Goal: Check status: Check status

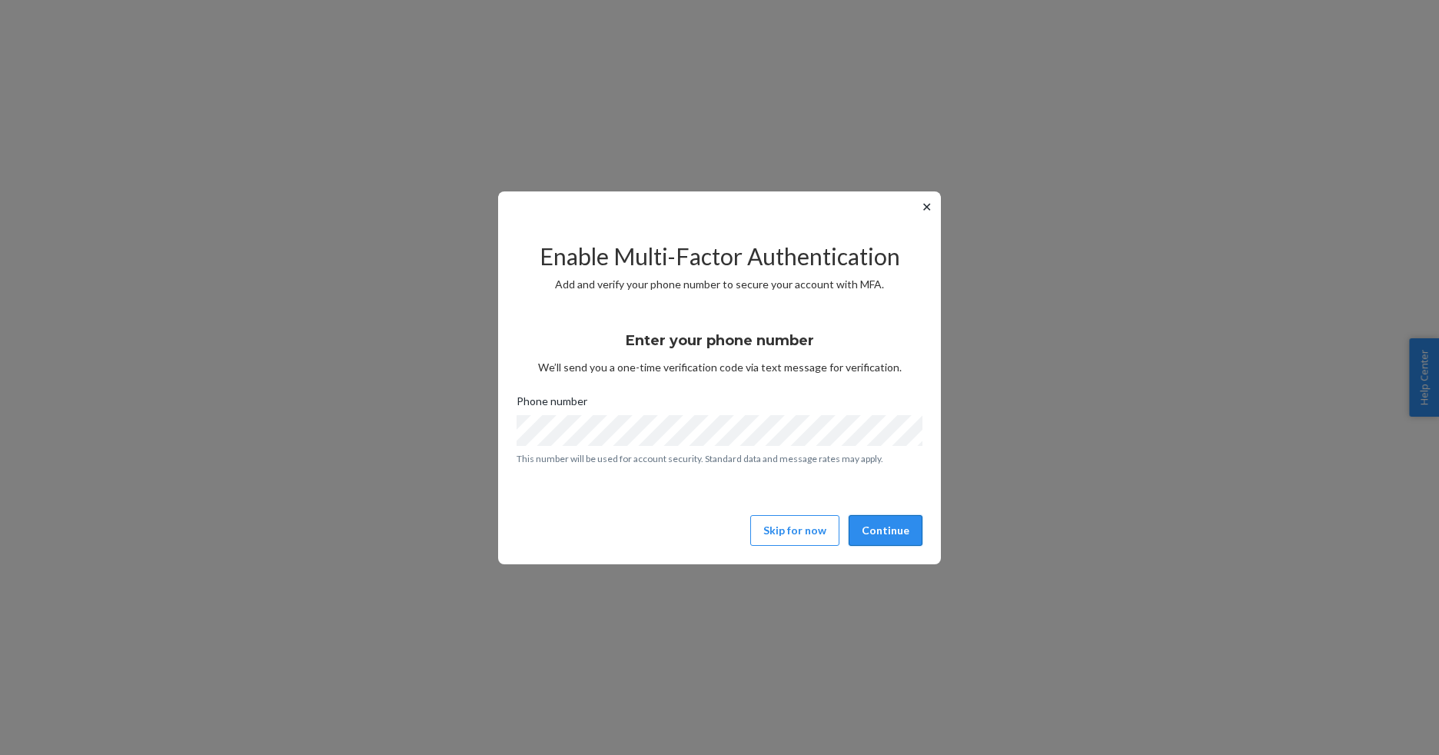
click at [898, 532] on button "Continue" at bounding box center [886, 530] width 74 height 31
click at [866, 530] on button "Continue" at bounding box center [886, 530] width 74 height 31
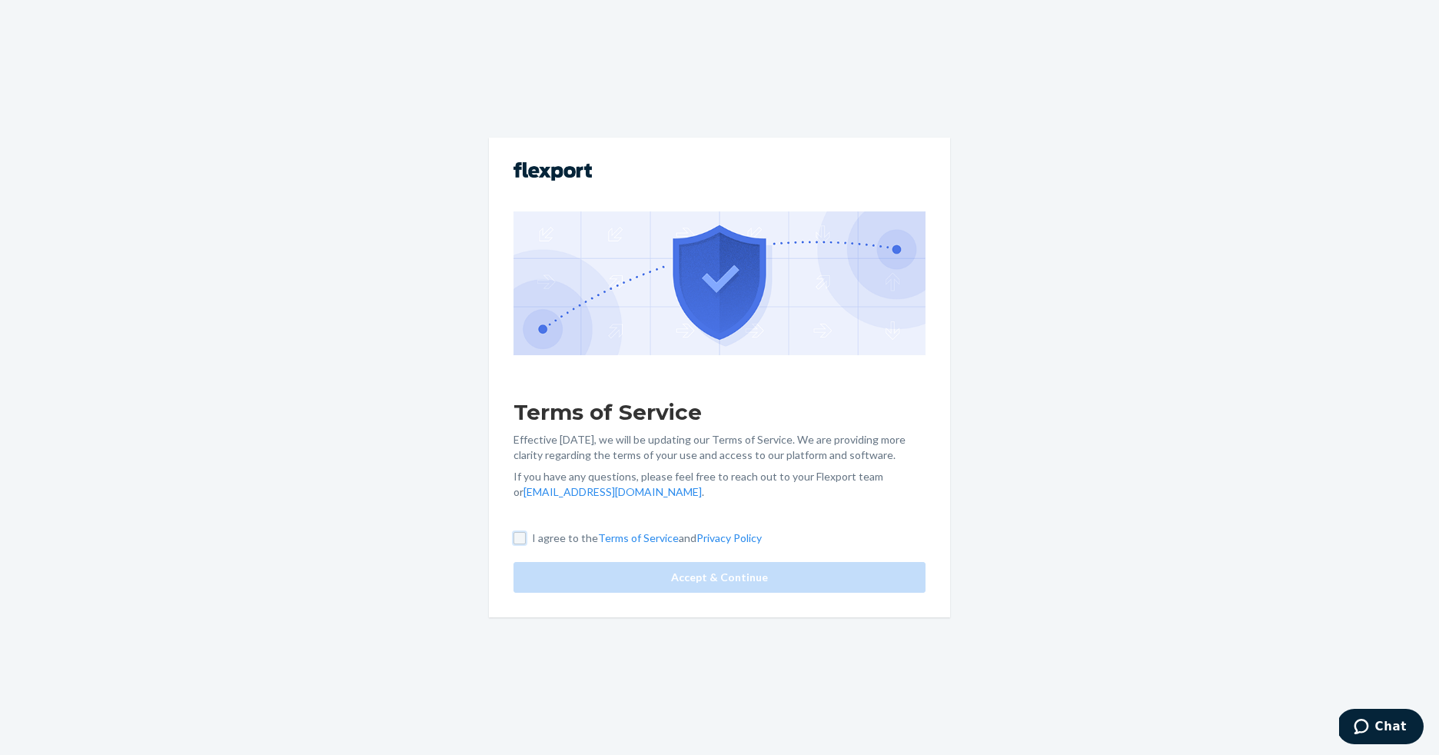
click at [517, 534] on input "I agree to the Terms of Service and Privacy Policy" at bounding box center [520, 538] width 12 height 12
checkbox input "true"
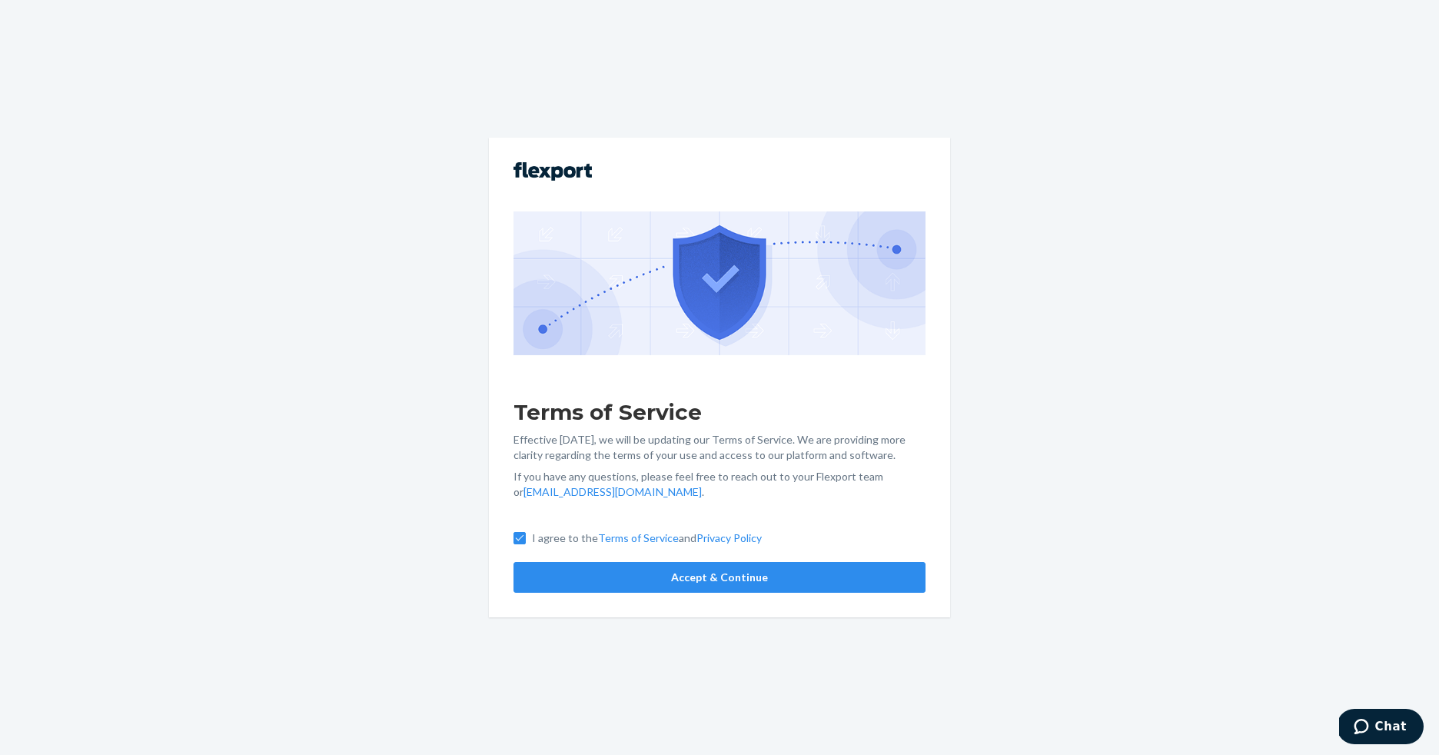
click at [571, 557] on div "I agree to the Terms of Service and Privacy Policy Accept & Continue" at bounding box center [720, 562] width 412 height 62
click at [581, 565] on button "Accept & Continue" at bounding box center [720, 577] width 412 height 31
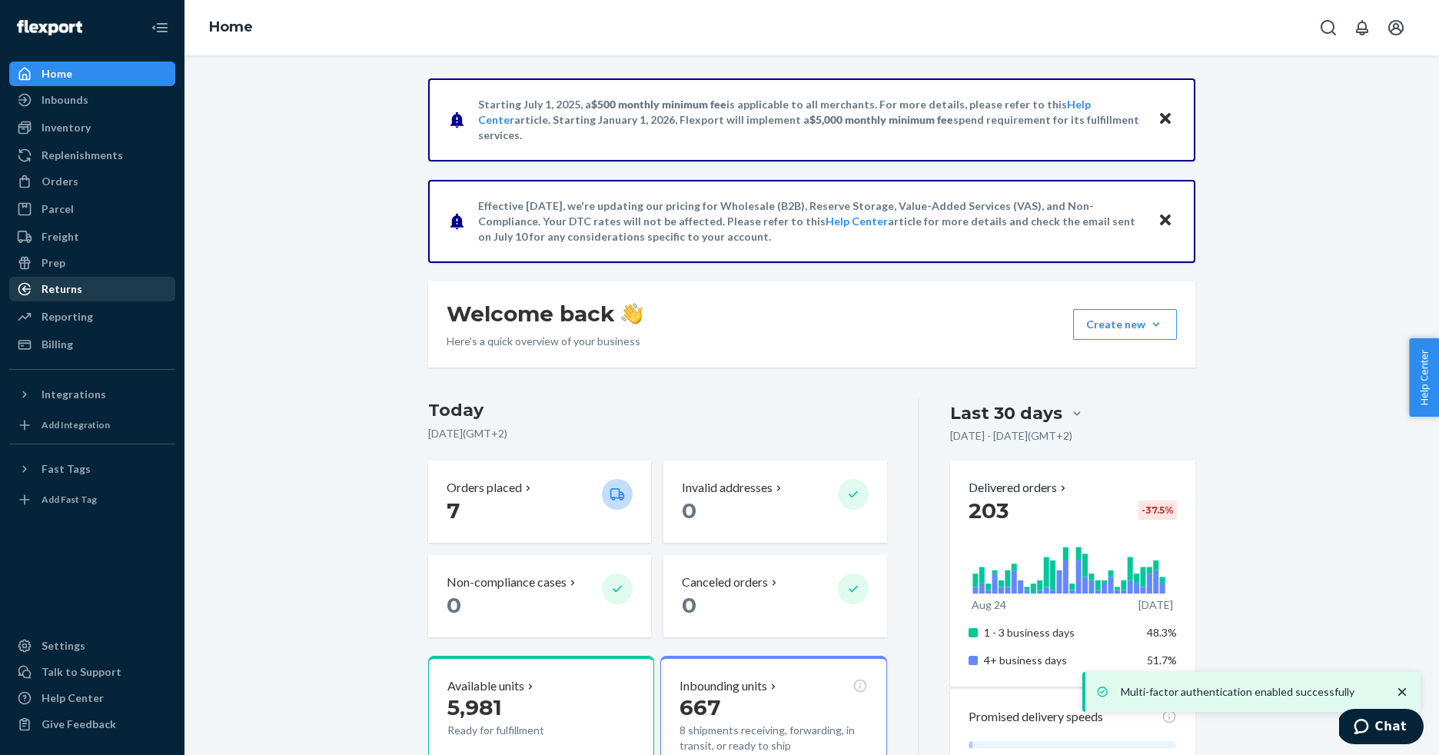
click at [111, 288] on div "Returns" at bounding box center [92, 289] width 163 height 22
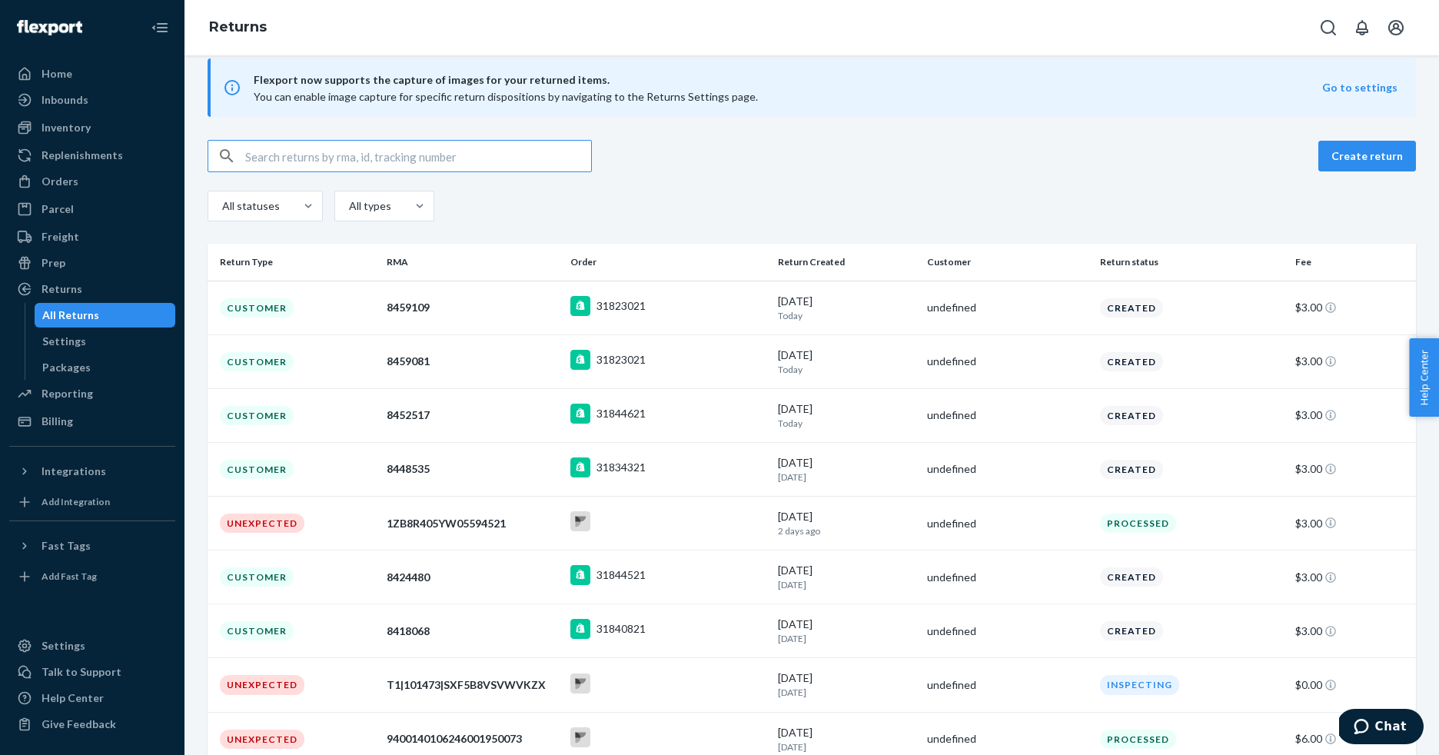
scroll to position [26, 0]
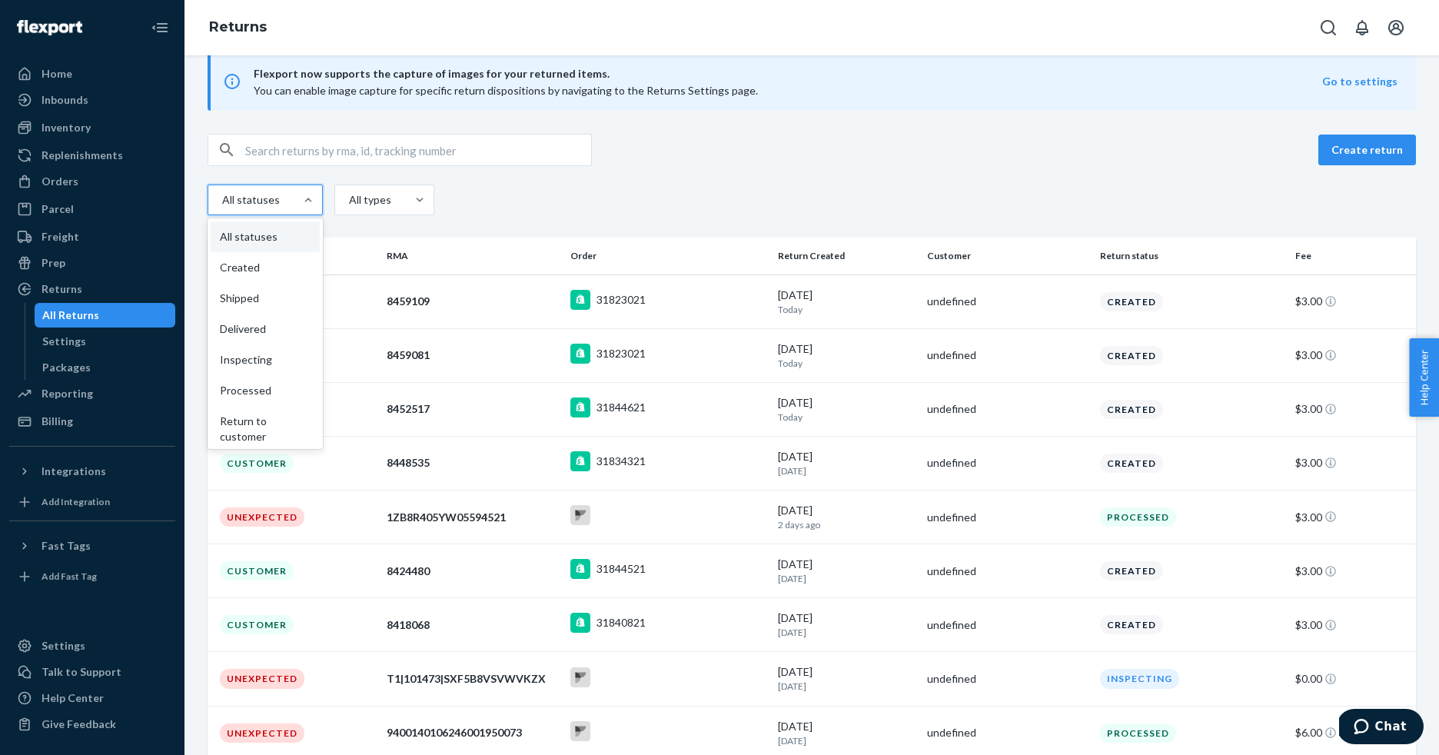
click at [269, 201] on div "All statuses" at bounding box center [249, 199] width 55 height 15
click at [203, 200] on input "option All statuses focused, 1 of 9. 9 results available. Use Up and Down to ch…" at bounding box center [203, 200] width 0 height 0
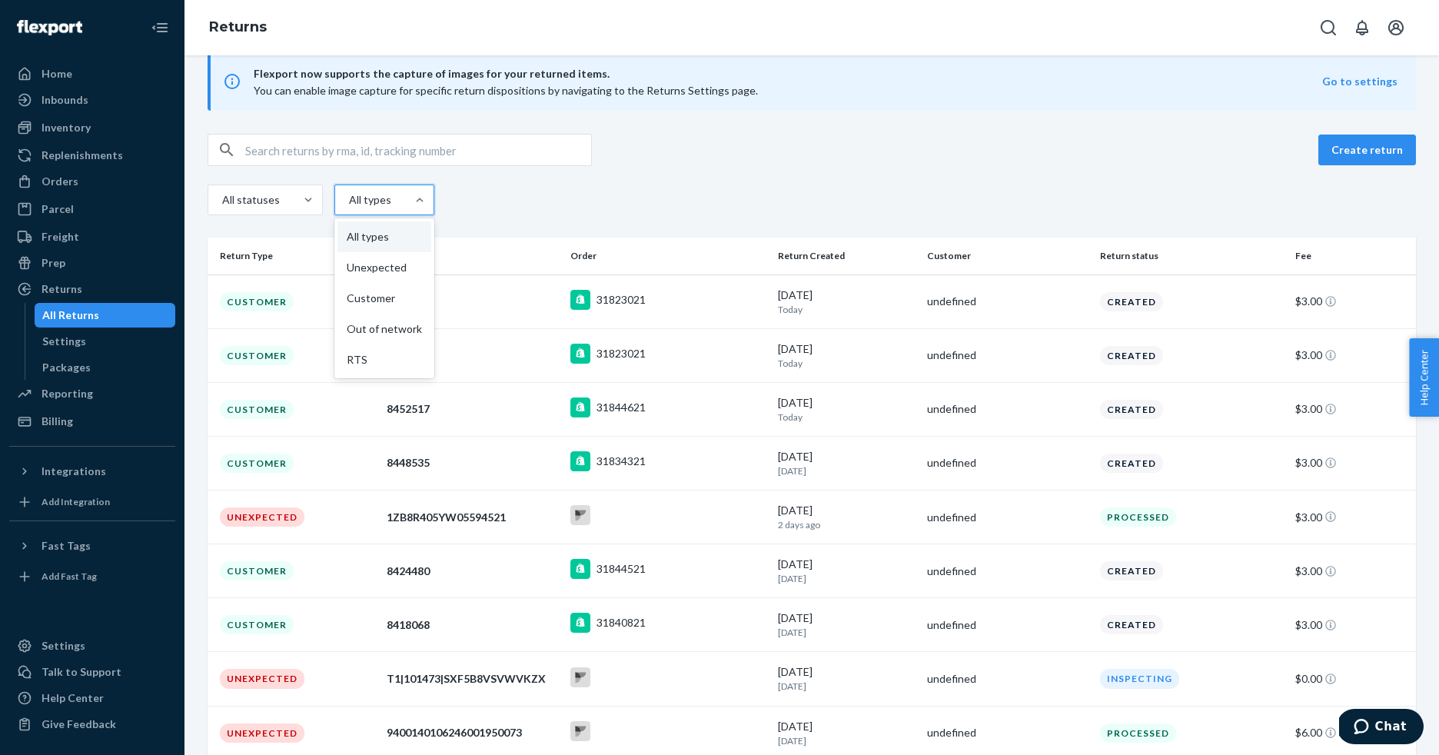
click at [398, 197] on div "All types" at bounding box center [370, 200] width 71 height 28
click at [314, 200] on input "option All types focused, 1 of 5. 5 results available. Use Up and Down to choos…" at bounding box center [314, 200] width 0 height 0
click at [392, 275] on div "All types Unexpected Customer Out of network RTS" at bounding box center [384, 298] width 100 height 160
click at [314, 200] on input "option Unexpected focused, 2 of 5. 5 results available. Use Up and Down to choo…" at bounding box center [314, 200] width 0 height 0
click at [392, 275] on div "Unexpected" at bounding box center [385, 267] width 94 height 31
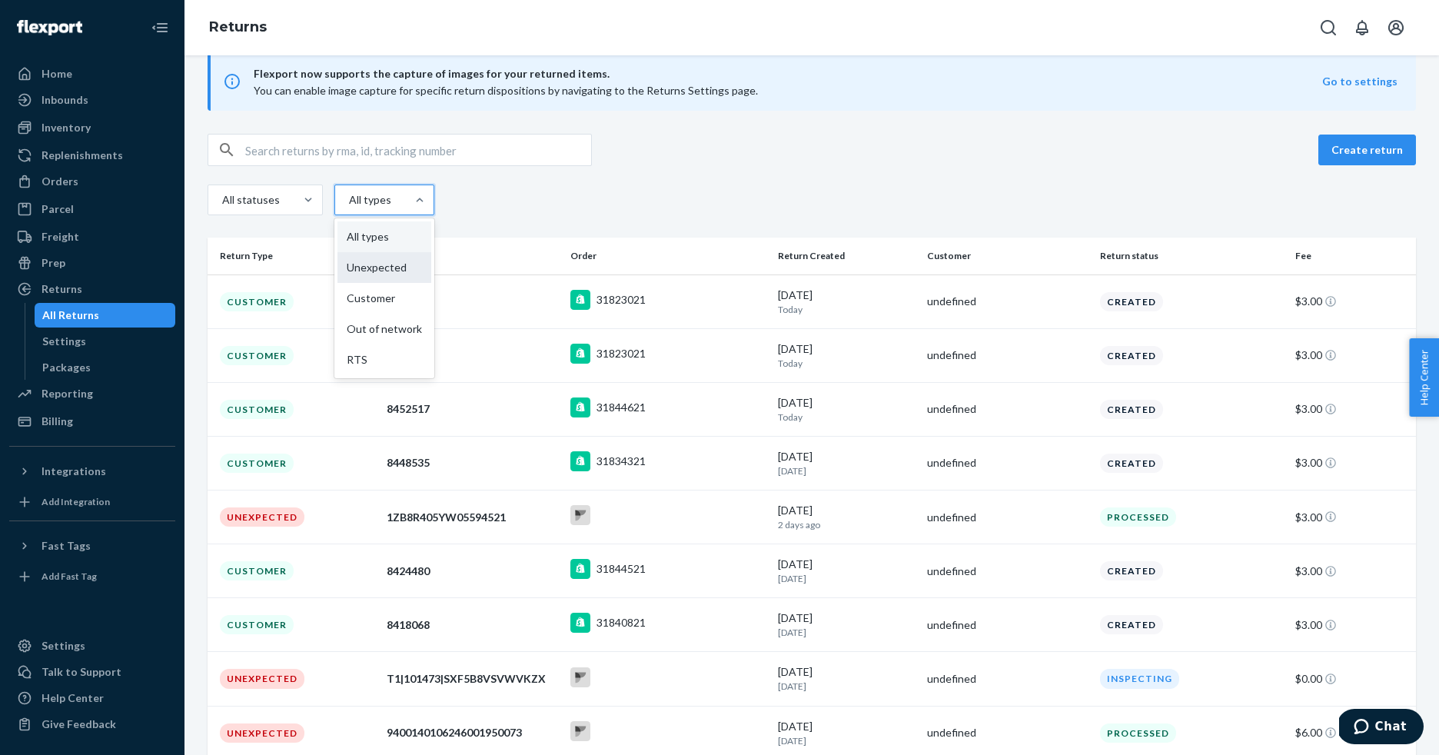
click at [314, 200] on input "option Unexpected focused, 2 of 5. 5 results available. Use Up and Down to choo…" at bounding box center [314, 200] width 0 height 0
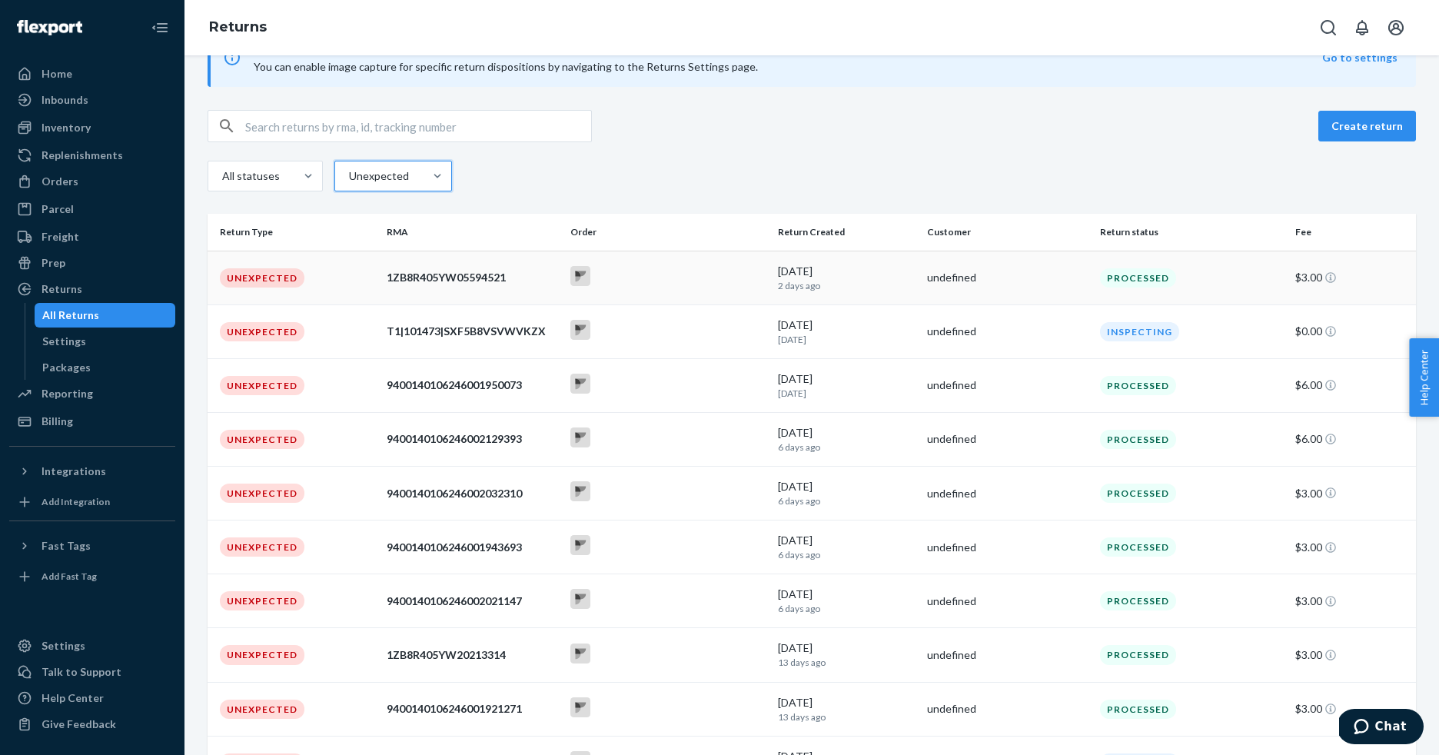
scroll to position [67, 0]
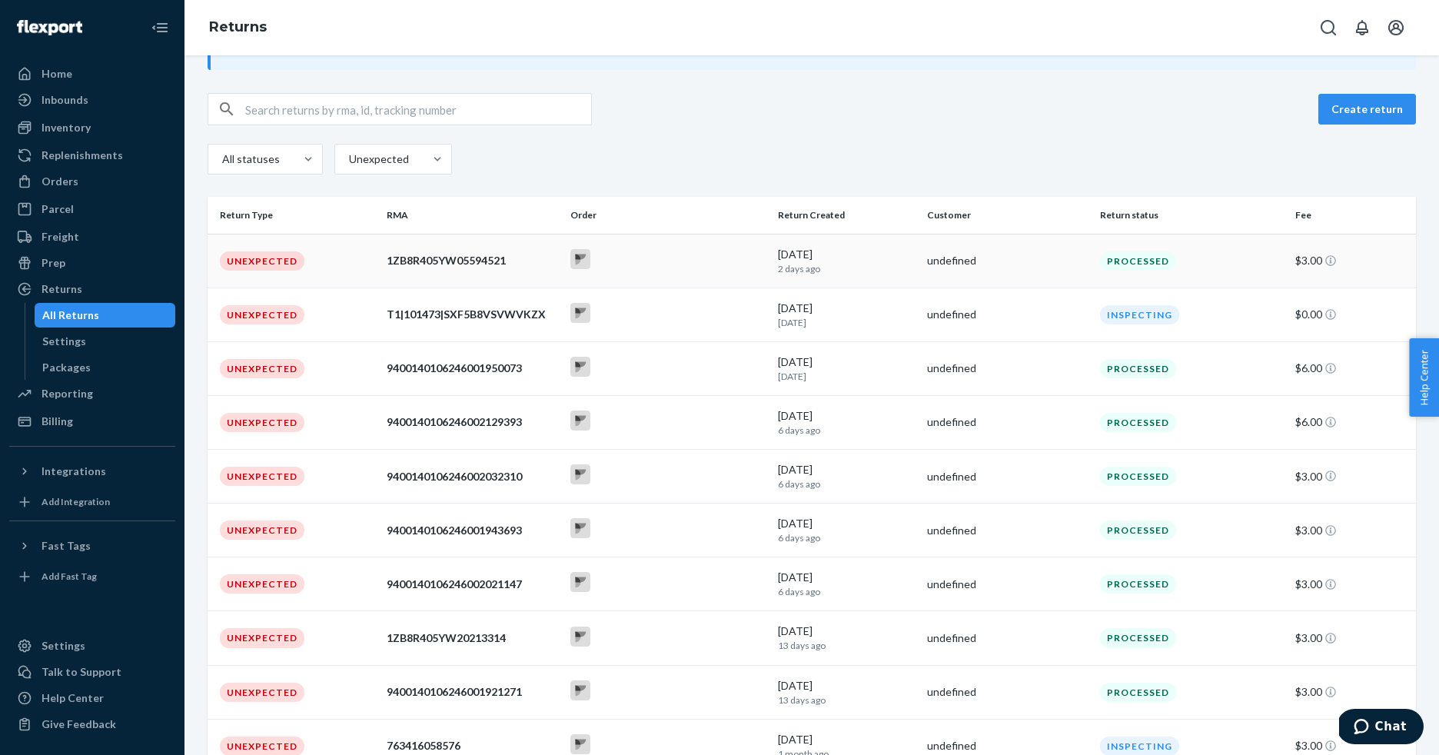
click at [679, 249] on div at bounding box center [668, 261] width 195 height 24
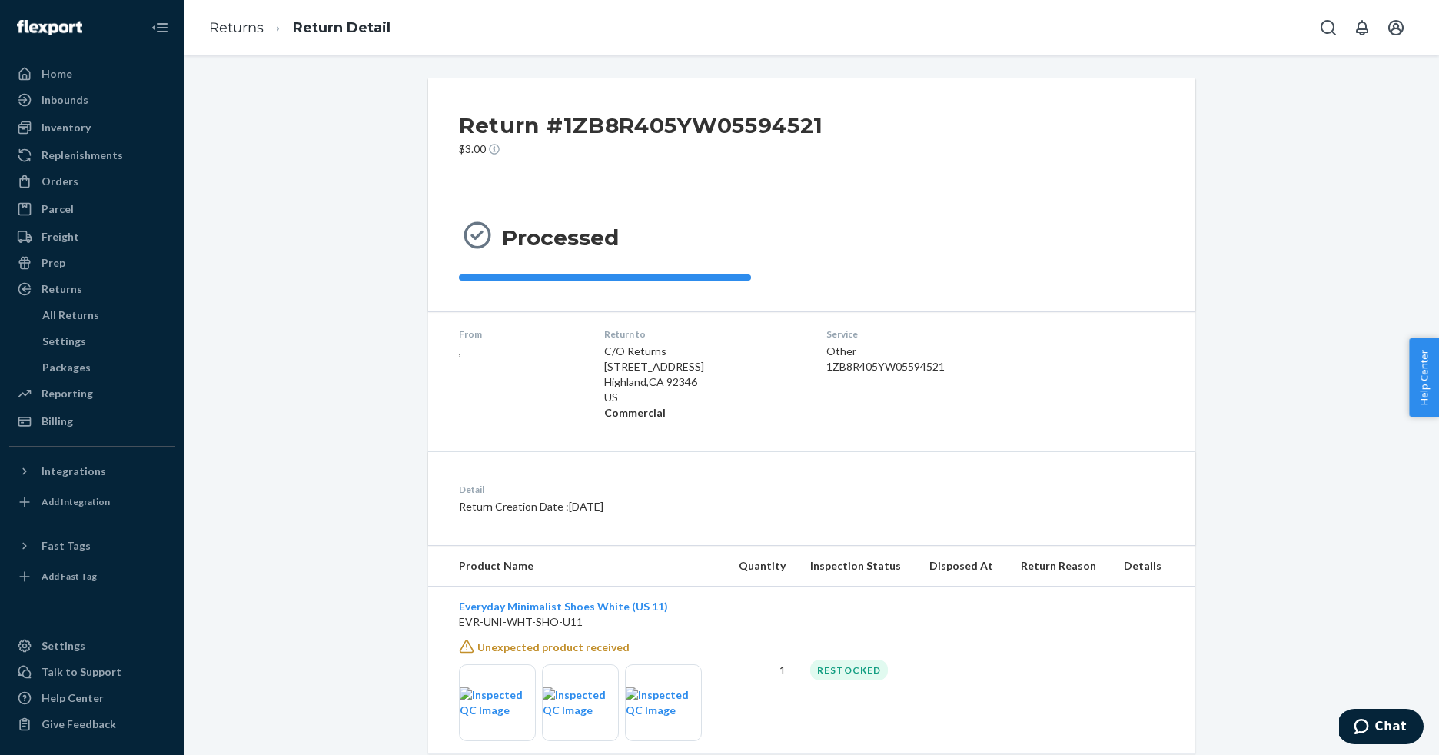
scroll to position [37, 0]
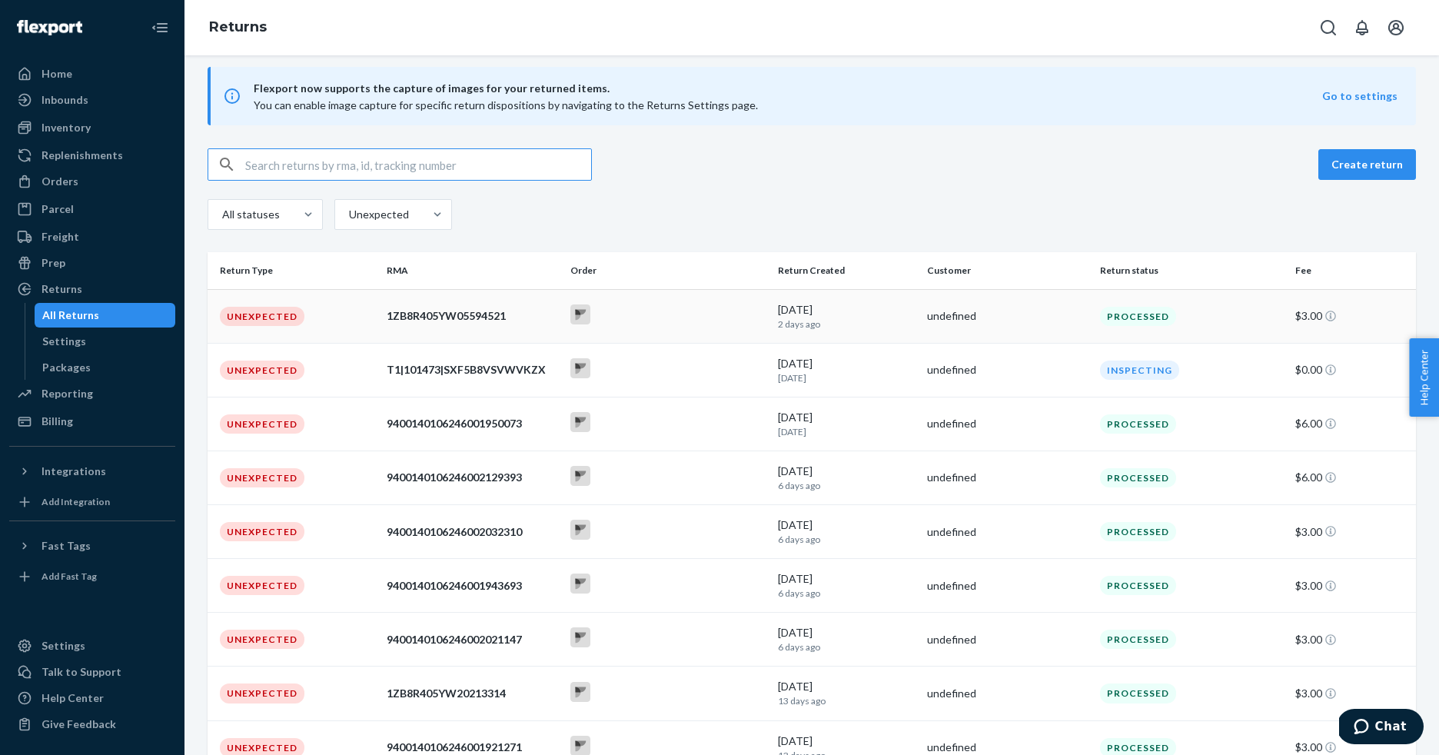
scroll to position [12, 0]
click at [706, 434] on div at bounding box center [668, 423] width 195 height 24
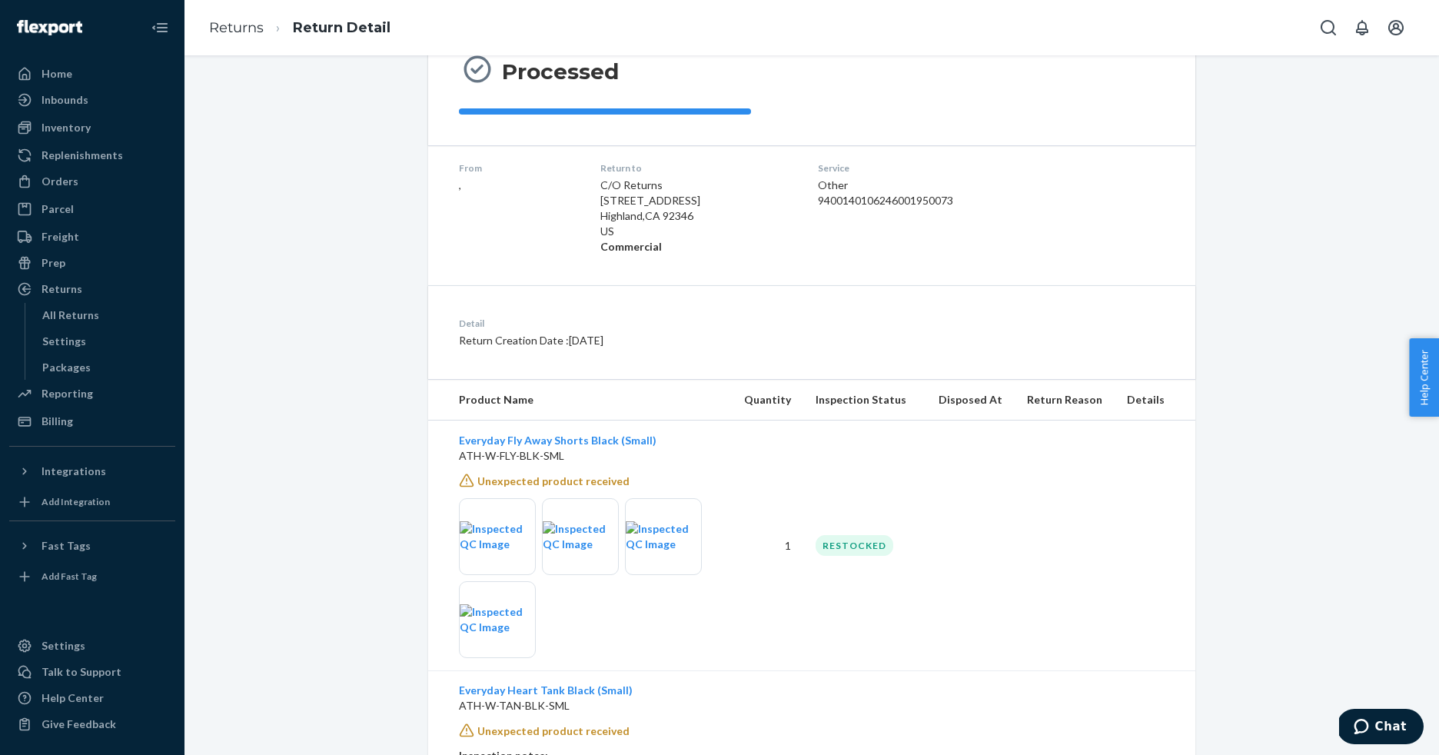
scroll to position [206, 0]
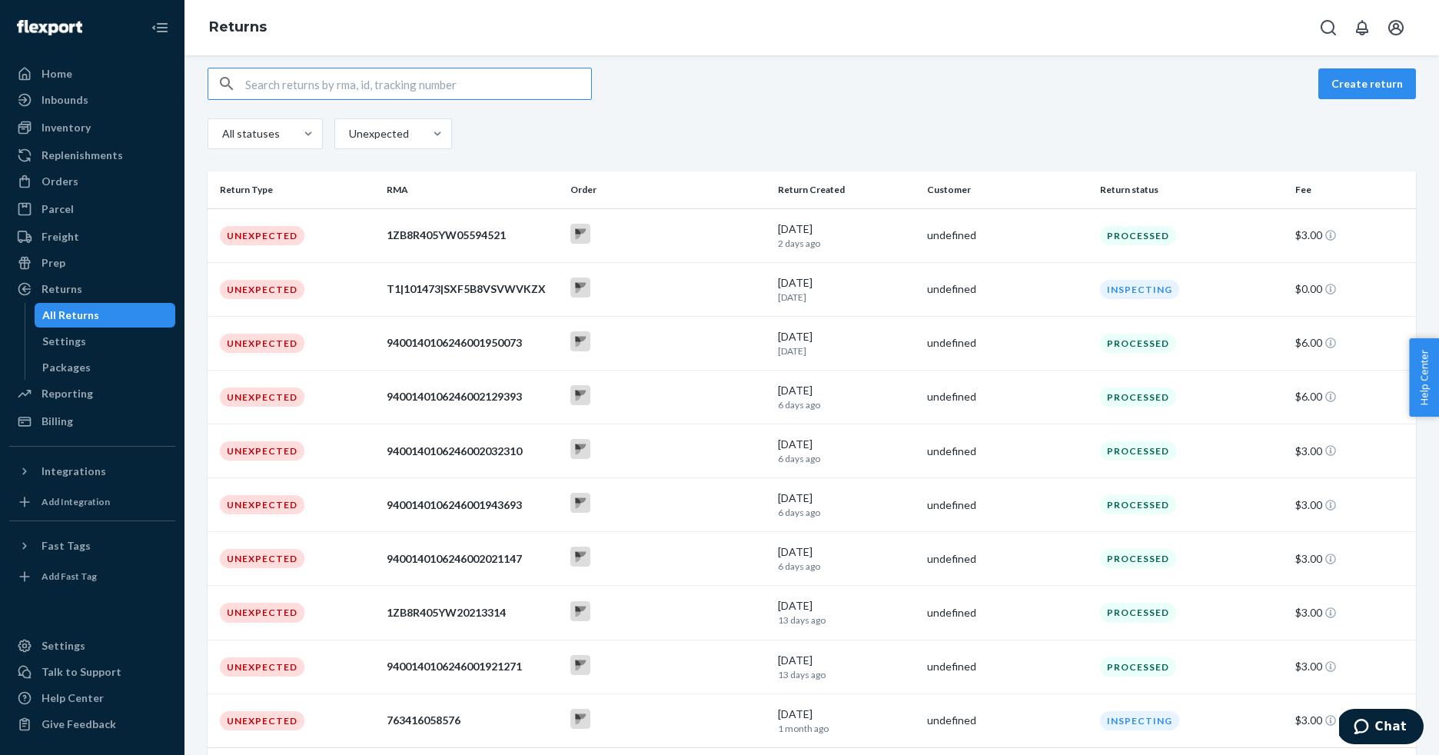
scroll to position [131, 0]
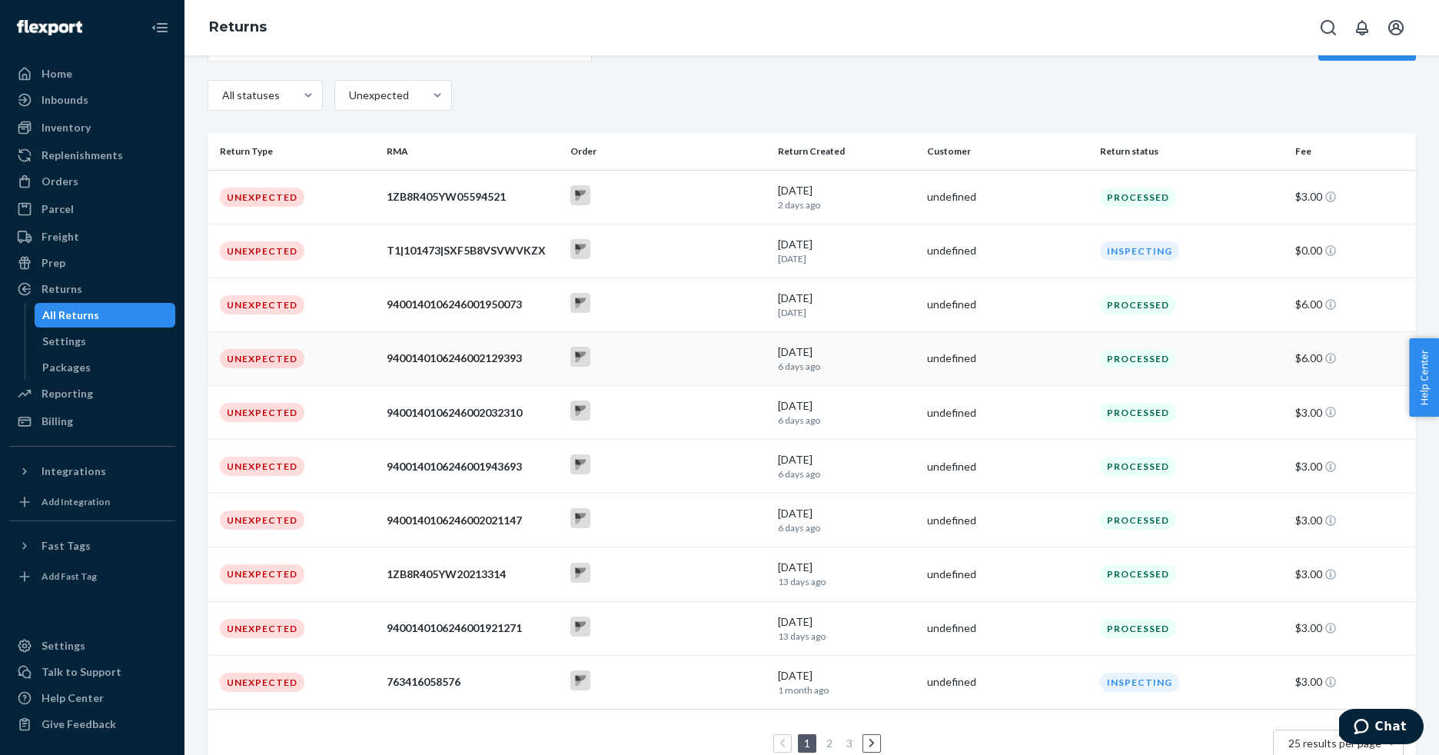
click at [638, 370] on div at bounding box center [668, 359] width 195 height 24
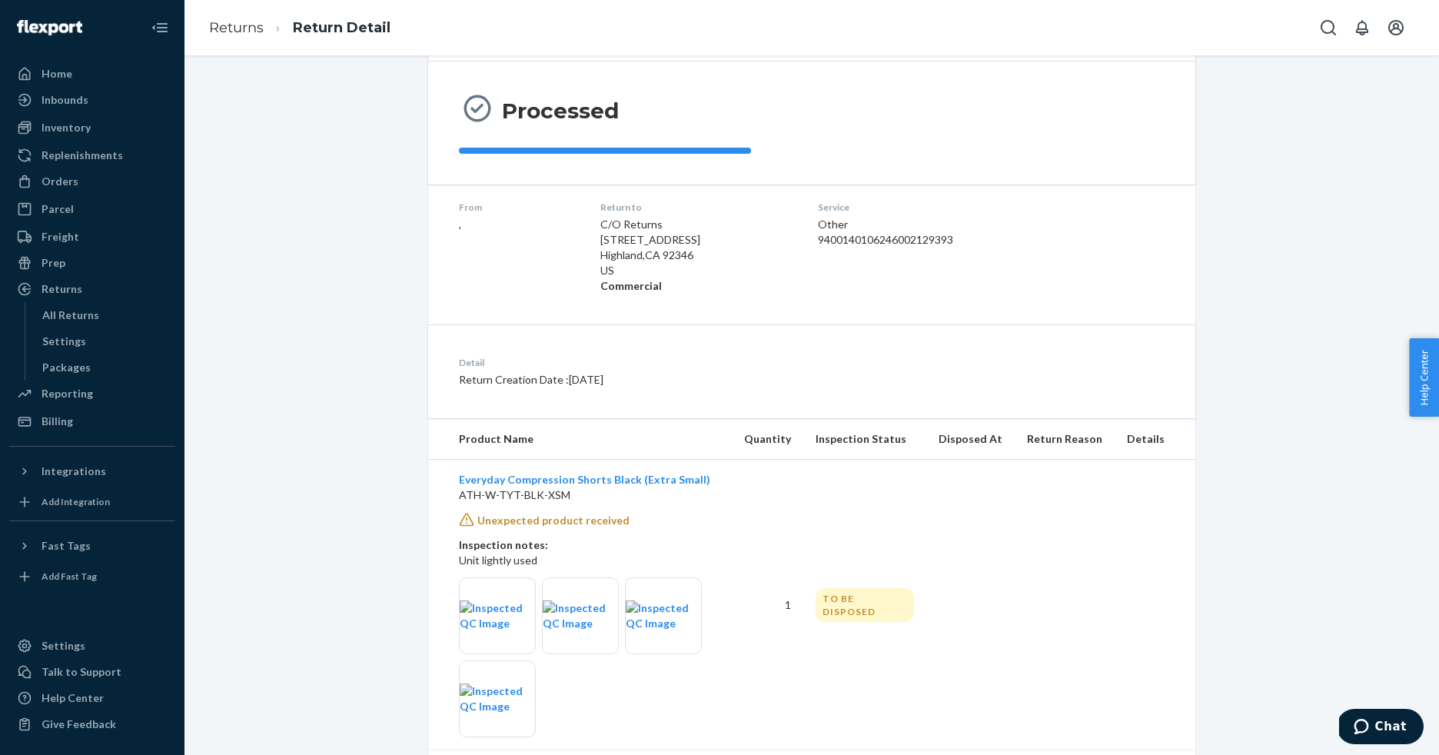
scroll to position [113, 0]
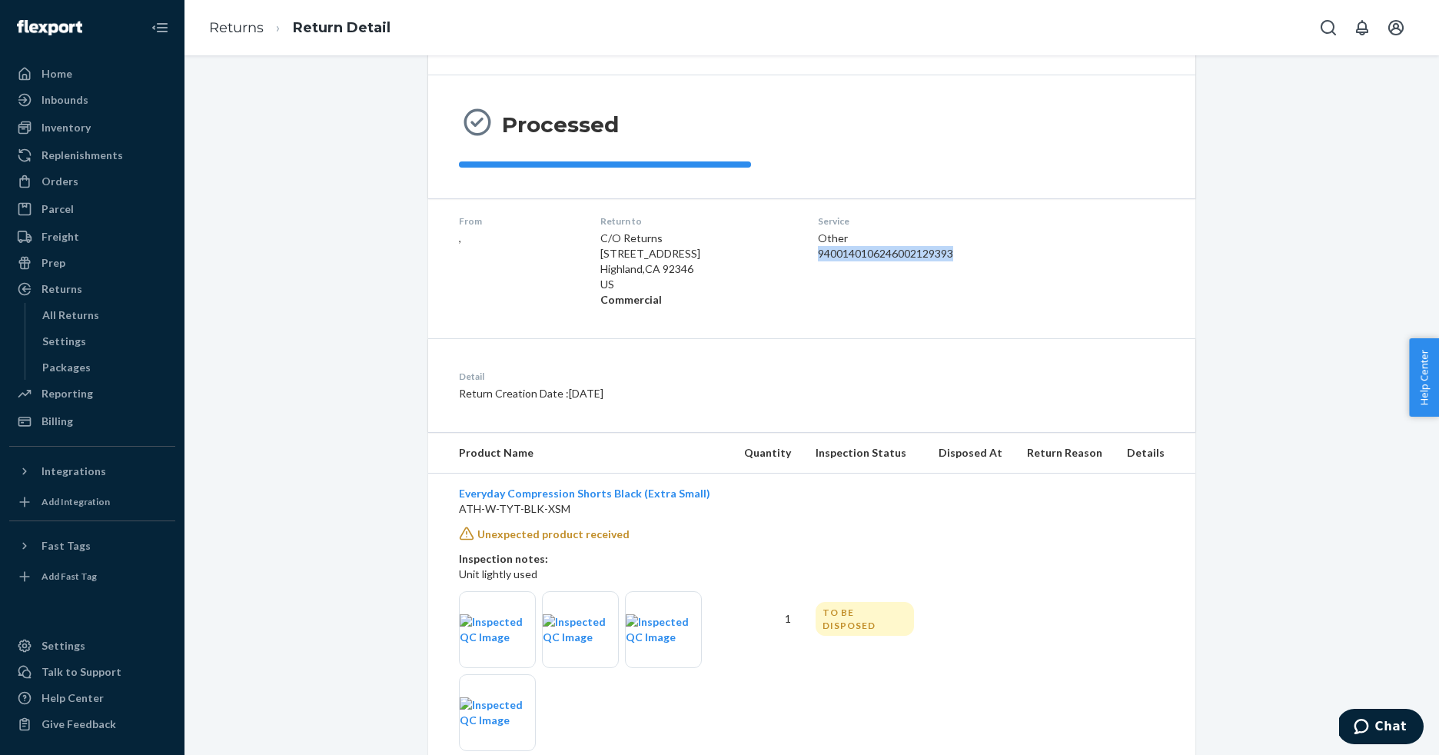
drag, startPoint x: 955, startPoint y: 262, endPoint x: 810, endPoint y: 254, distance: 144.8
click at [810, 254] on dl "From , Return to C/O Returns [STREET_ADDRESS] Commercial Service Other 94001401…" at bounding box center [811, 260] width 767 height 125
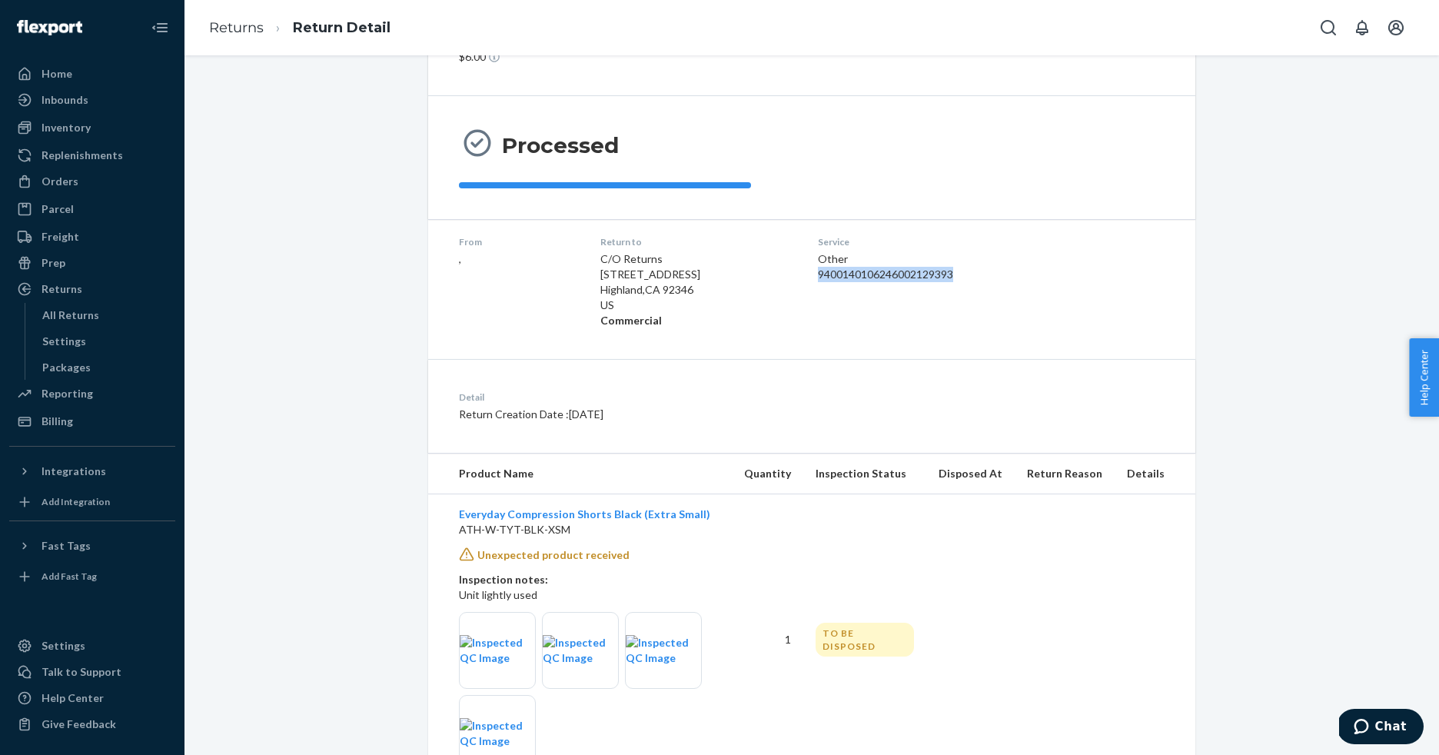
scroll to position [29, 0]
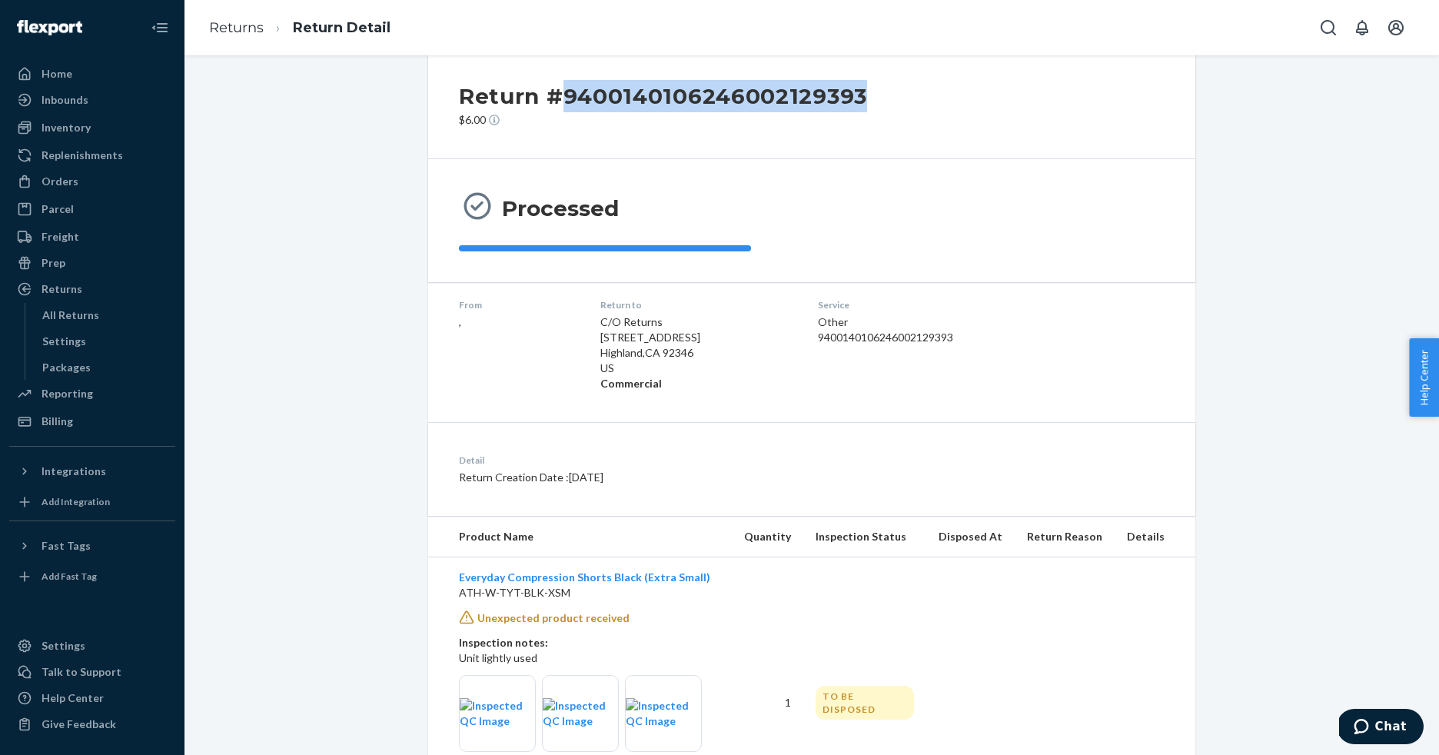
drag, startPoint x: 877, startPoint y: 108, endPoint x: 567, endPoint y: 103, distance: 309.9
click at [567, 103] on div "Return #9400140106246002129393 $6.00" at bounding box center [811, 104] width 767 height 110
copy h2 "9400140106246002129393"
click at [708, 178] on div "Processed" at bounding box center [811, 220] width 767 height 123
drag, startPoint x: 877, startPoint y: 103, endPoint x: 569, endPoint y: 98, distance: 307.6
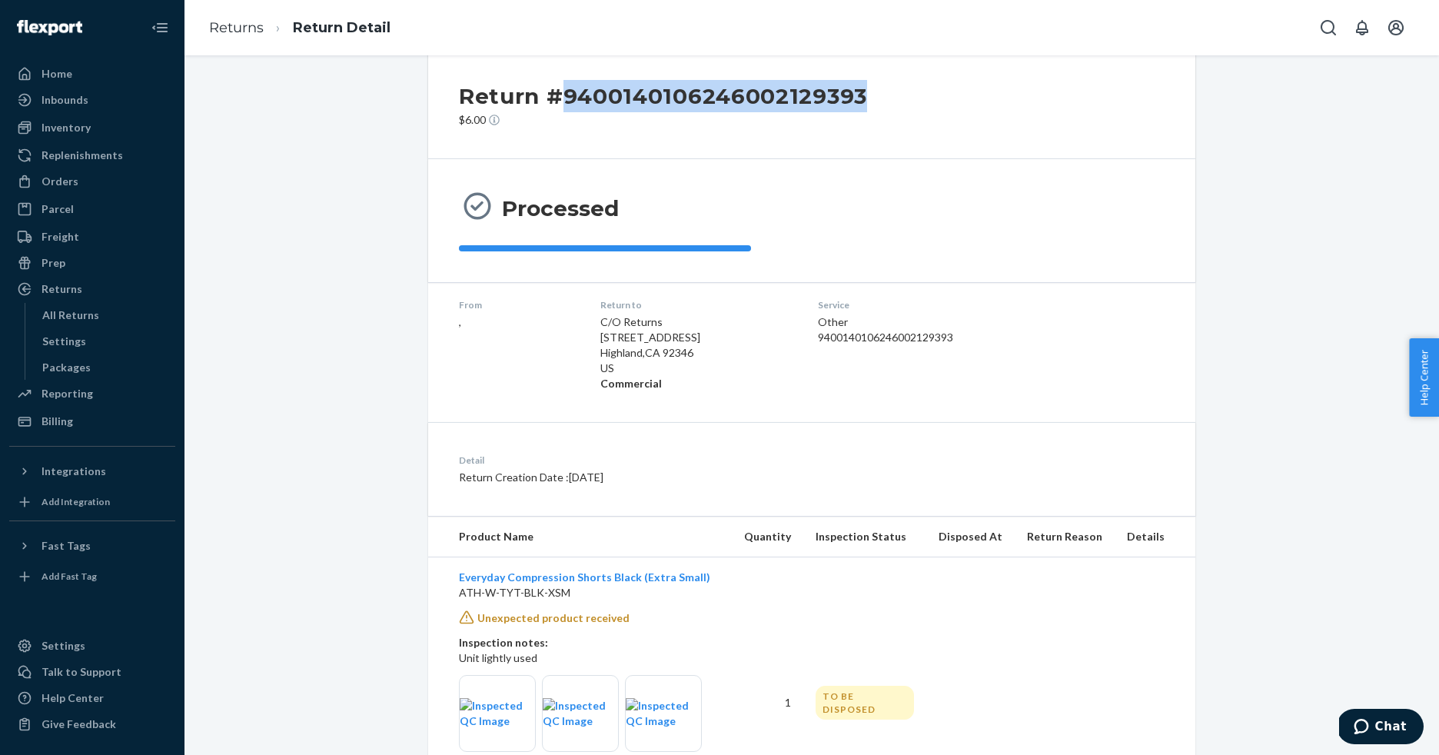
click at [569, 98] on div "Return #9400140106246002129393 $6.00" at bounding box center [811, 104] width 767 height 110
copy h2 "9400140106246002129393"
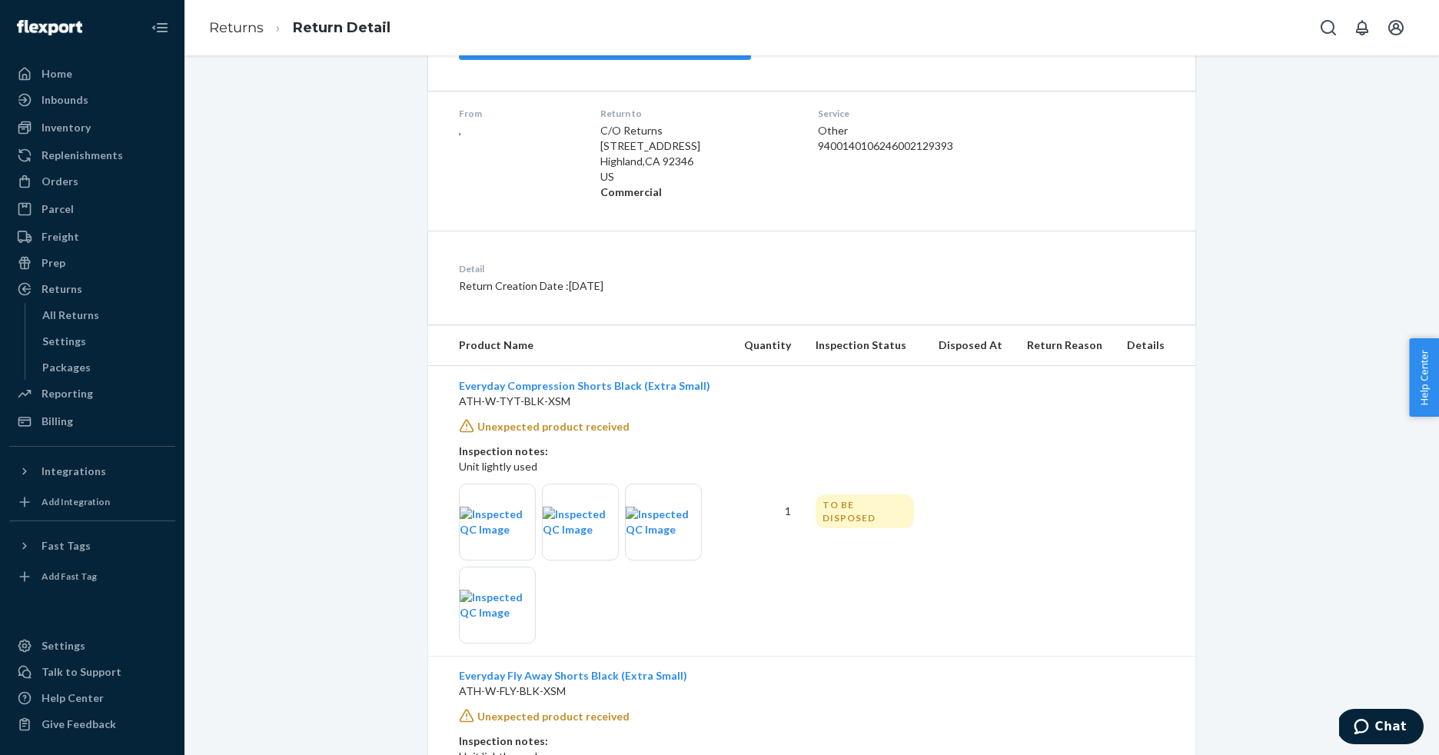
scroll to position [231, 0]
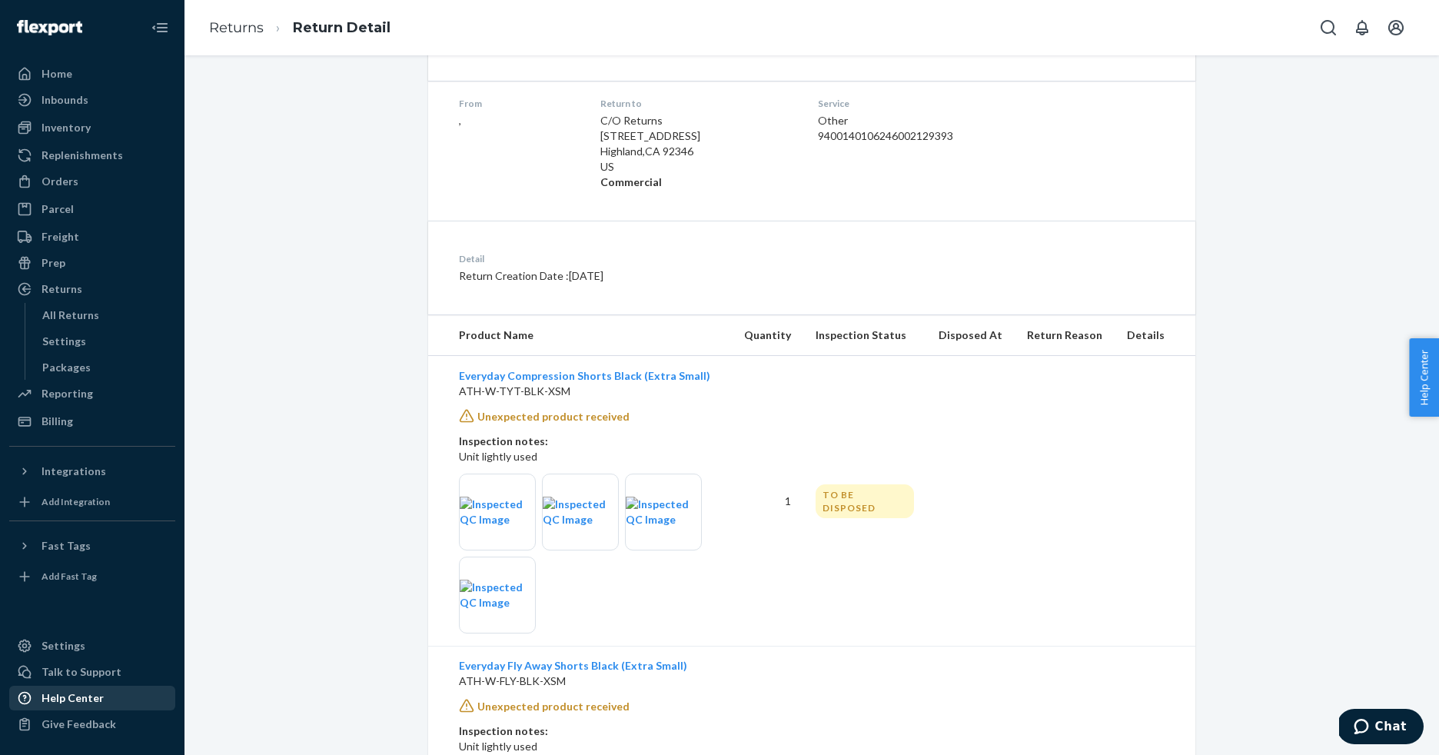
click at [77, 700] on div "Help Center" at bounding box center [73, 697] width 62 height 15
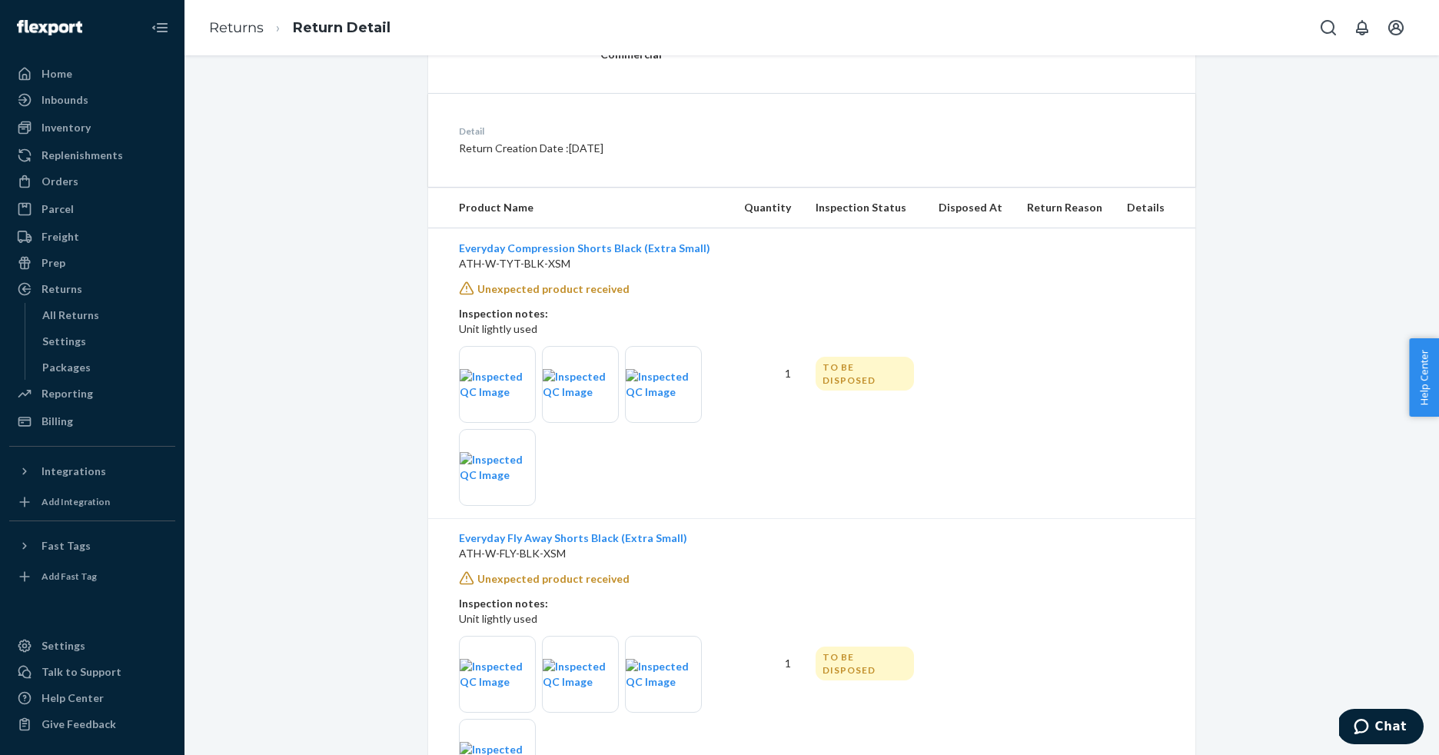
scroll to position [361, 0]
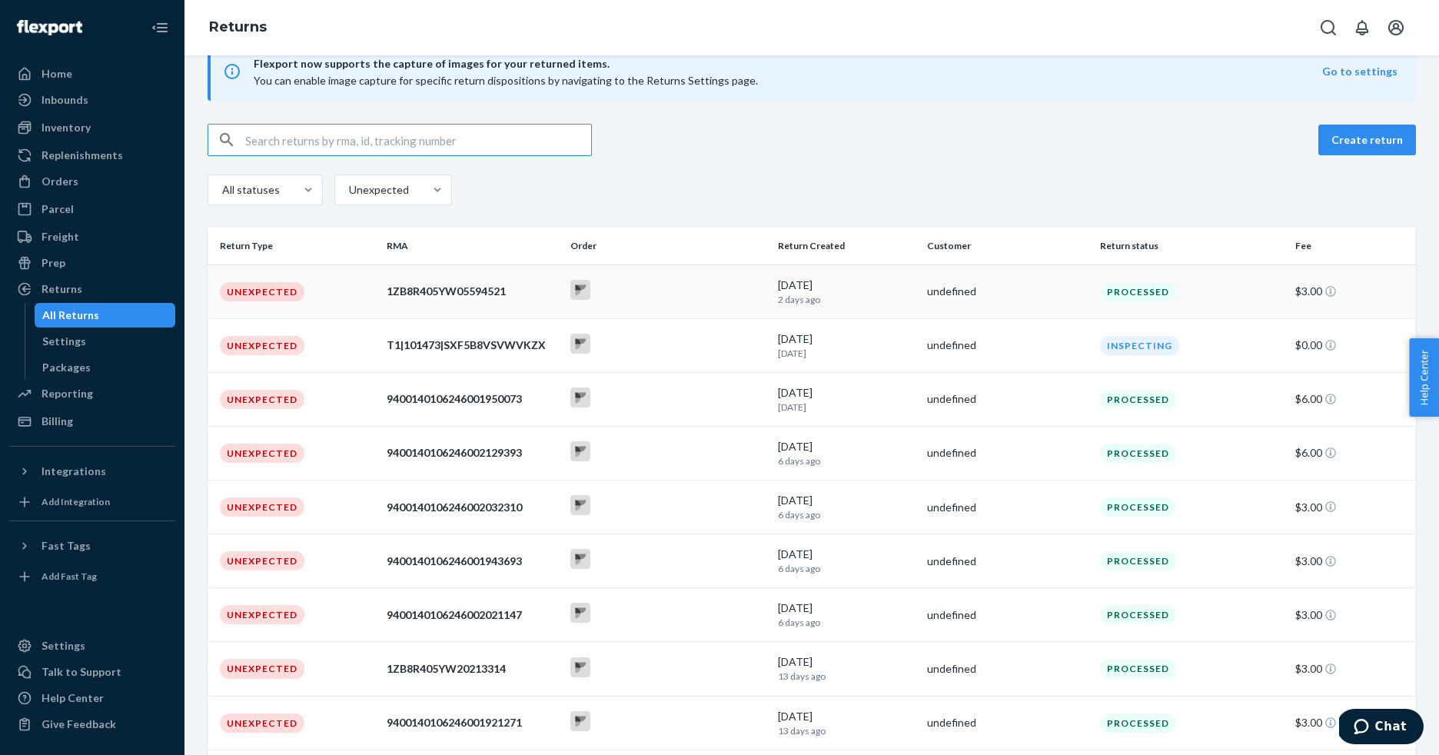
scroll to position [42, 0]
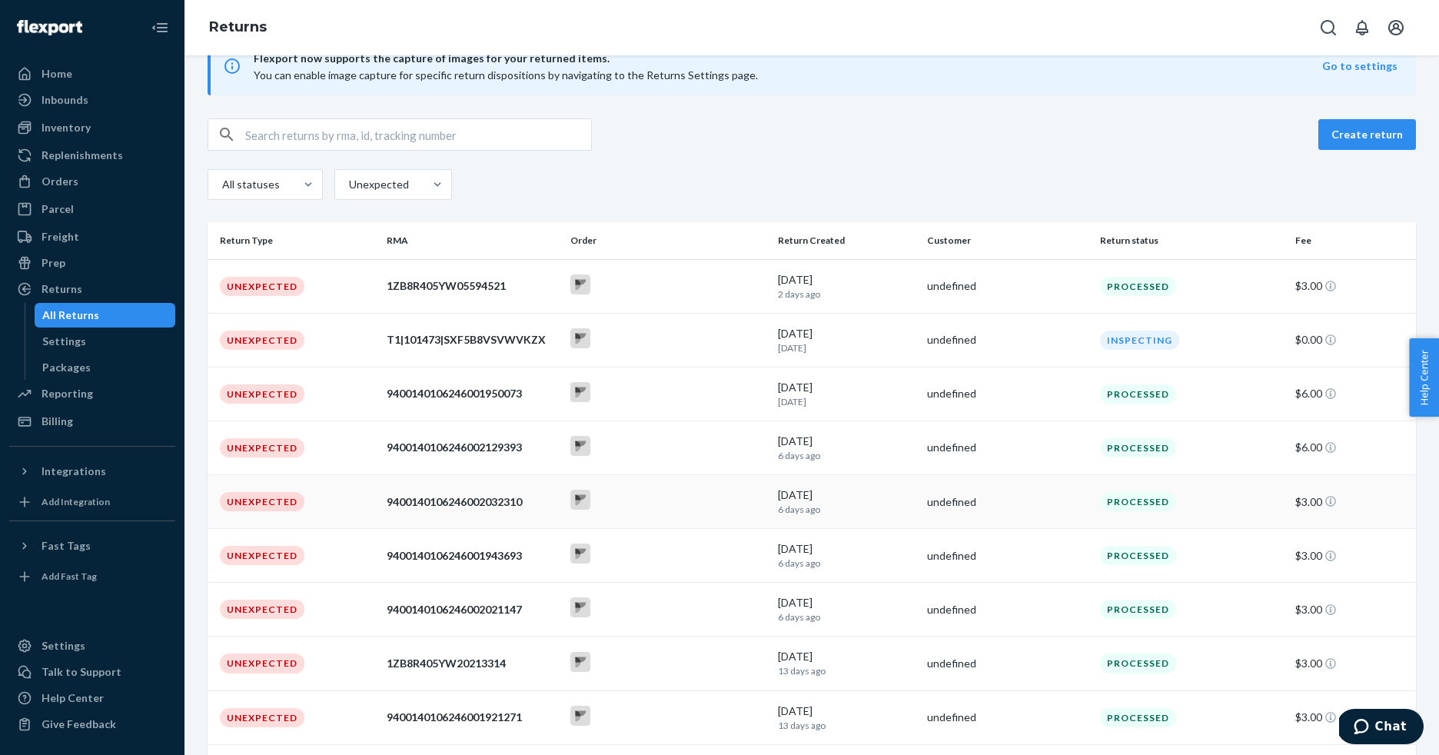
click at [551, 502] on div "9400140106246002032310" at bounding box center [473, 501] width 172 height 15
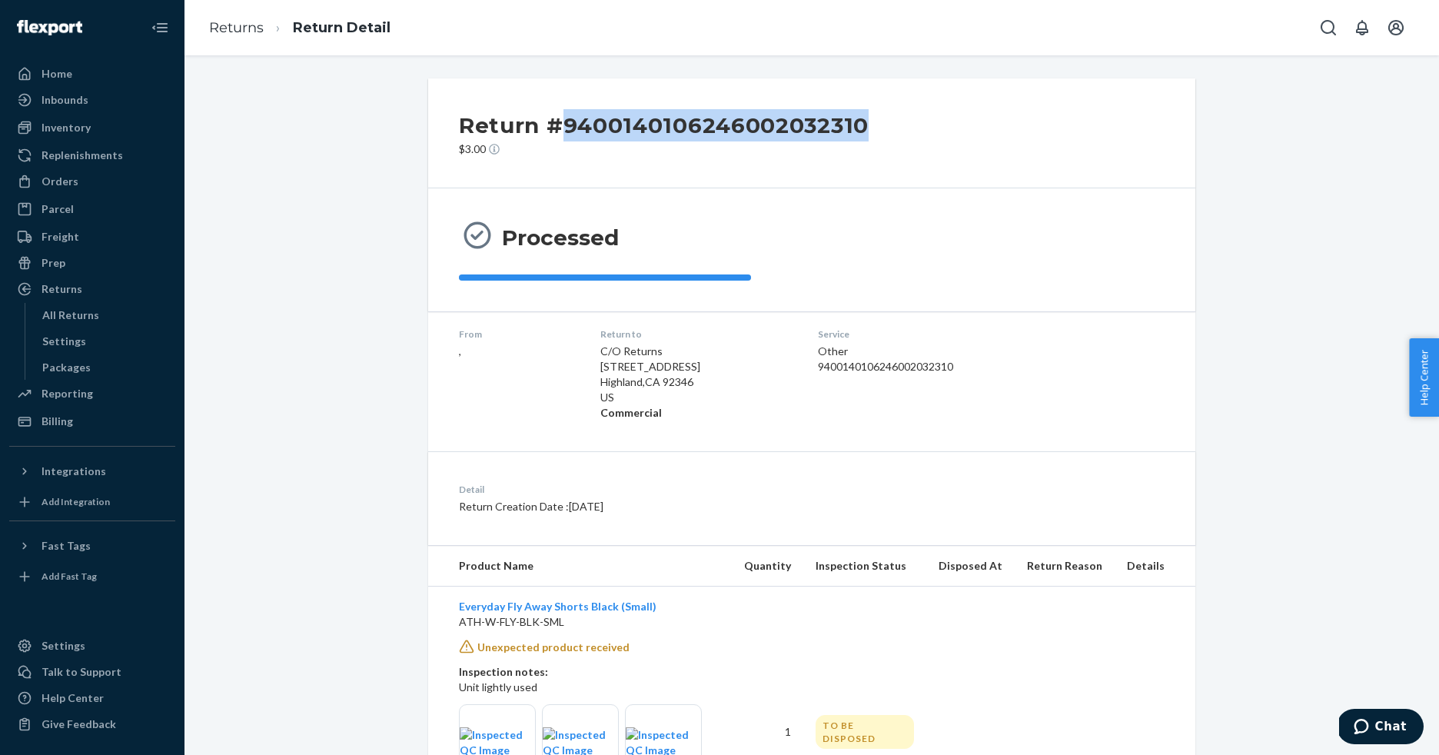
drag, startPoint x: 887, startPoint y: 118, endPoint x: 562, endPoint y: 127, distance: 325.4
click at [562, 127] on div "Return #9400140106246002032310 $3.00" at bounding box center [811, 133] width 767 height 110
copy h2 "9400140106246002032310"
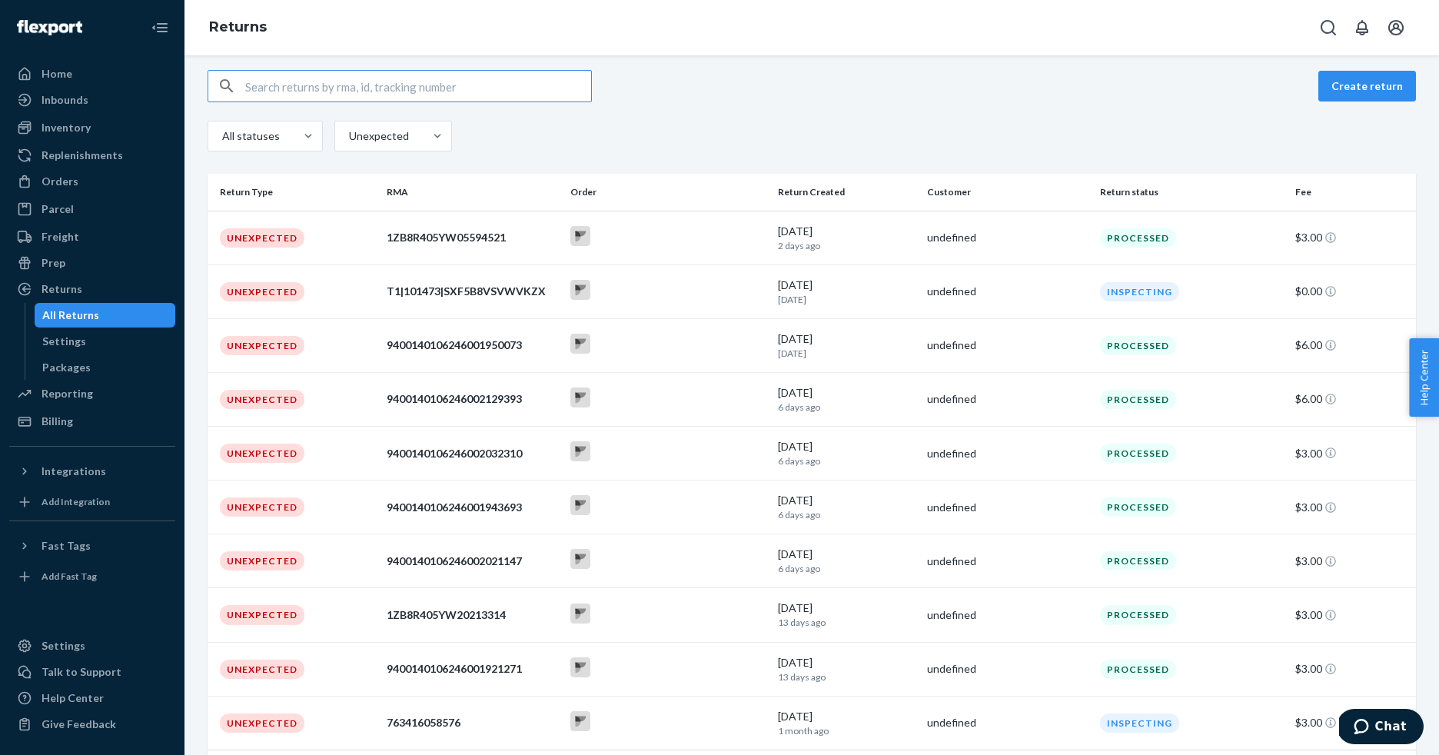
scroll to position [120, 0]
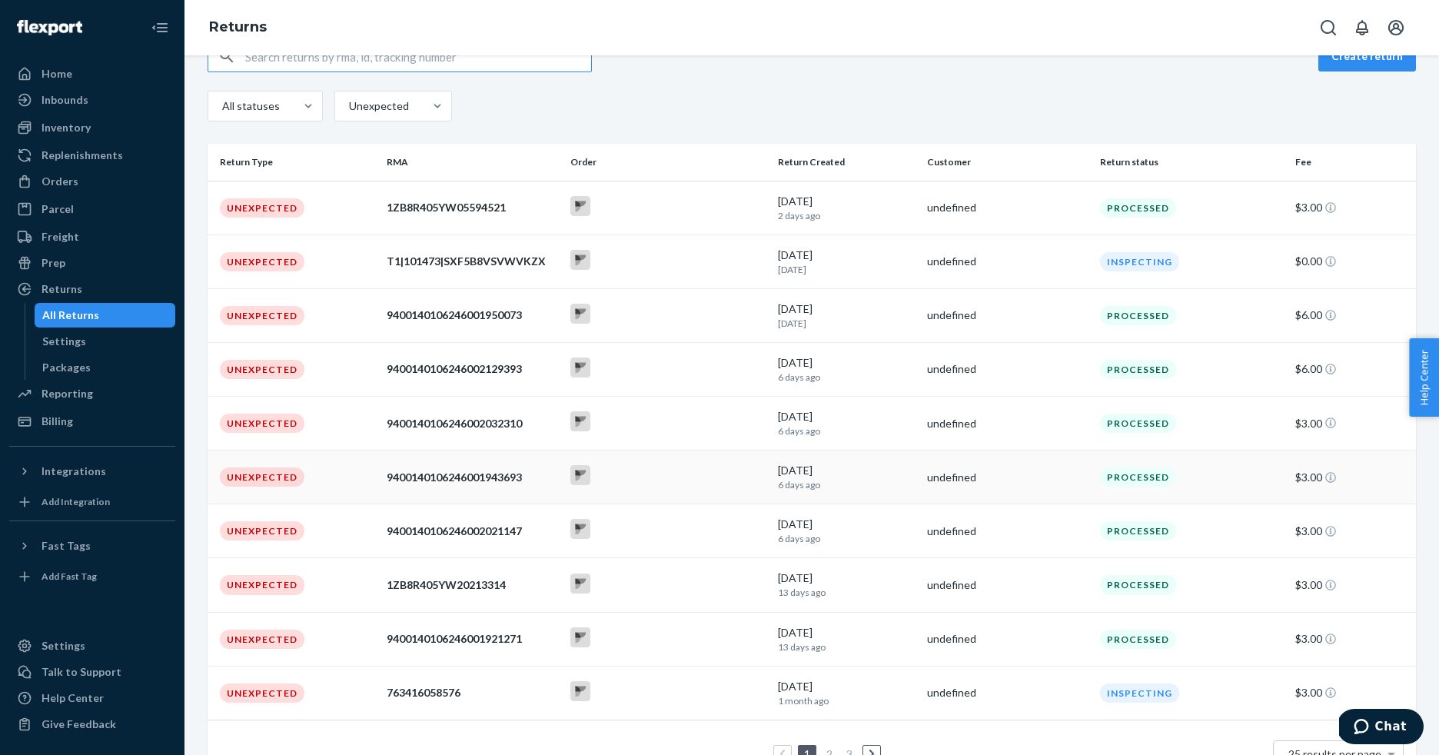
click at [457, 483] on div "9400140106246001943693" at bounding box center [473, 477] width 172 height 15
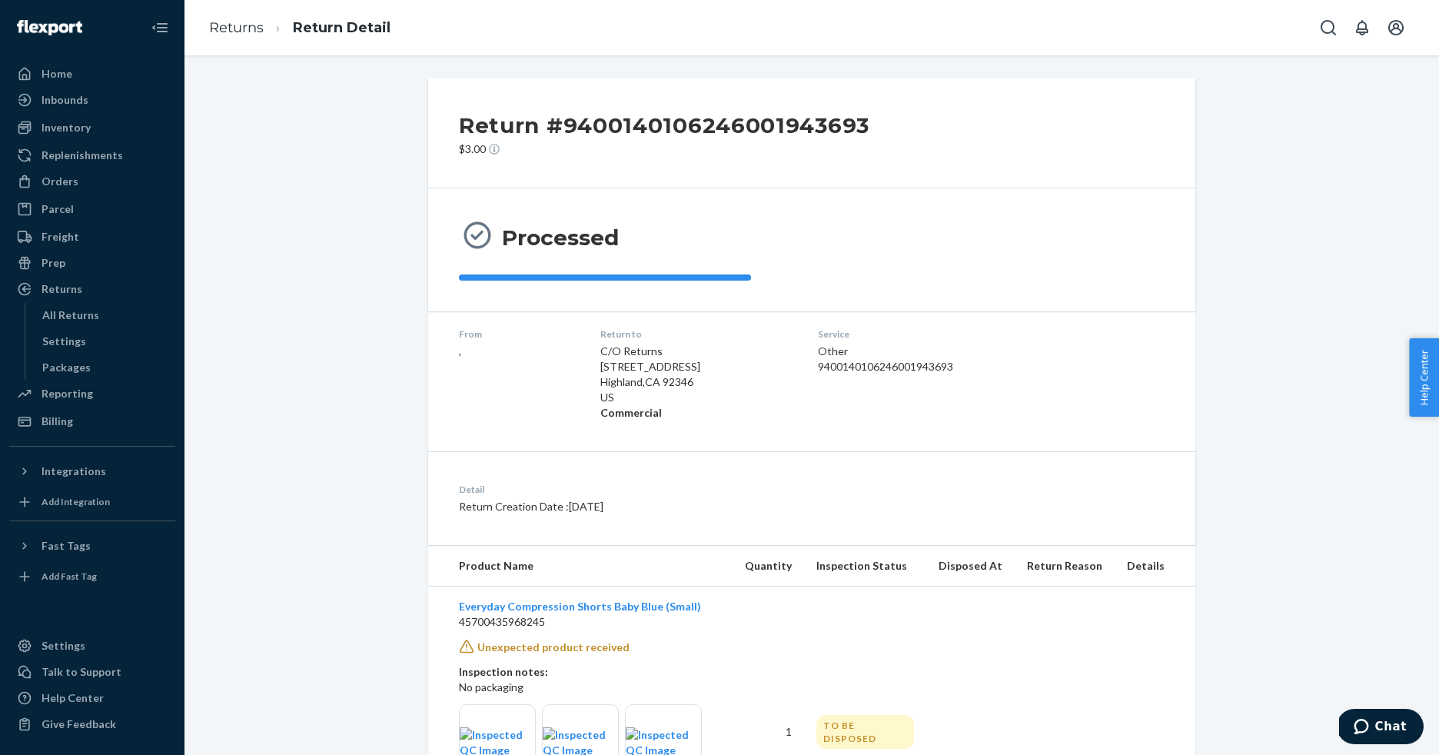
click at [661, 122] on h2 "Return #9400140106246001943693" at bounding box center [664, 125] width 411 height 32
copy h2 "9400140106246001943693"
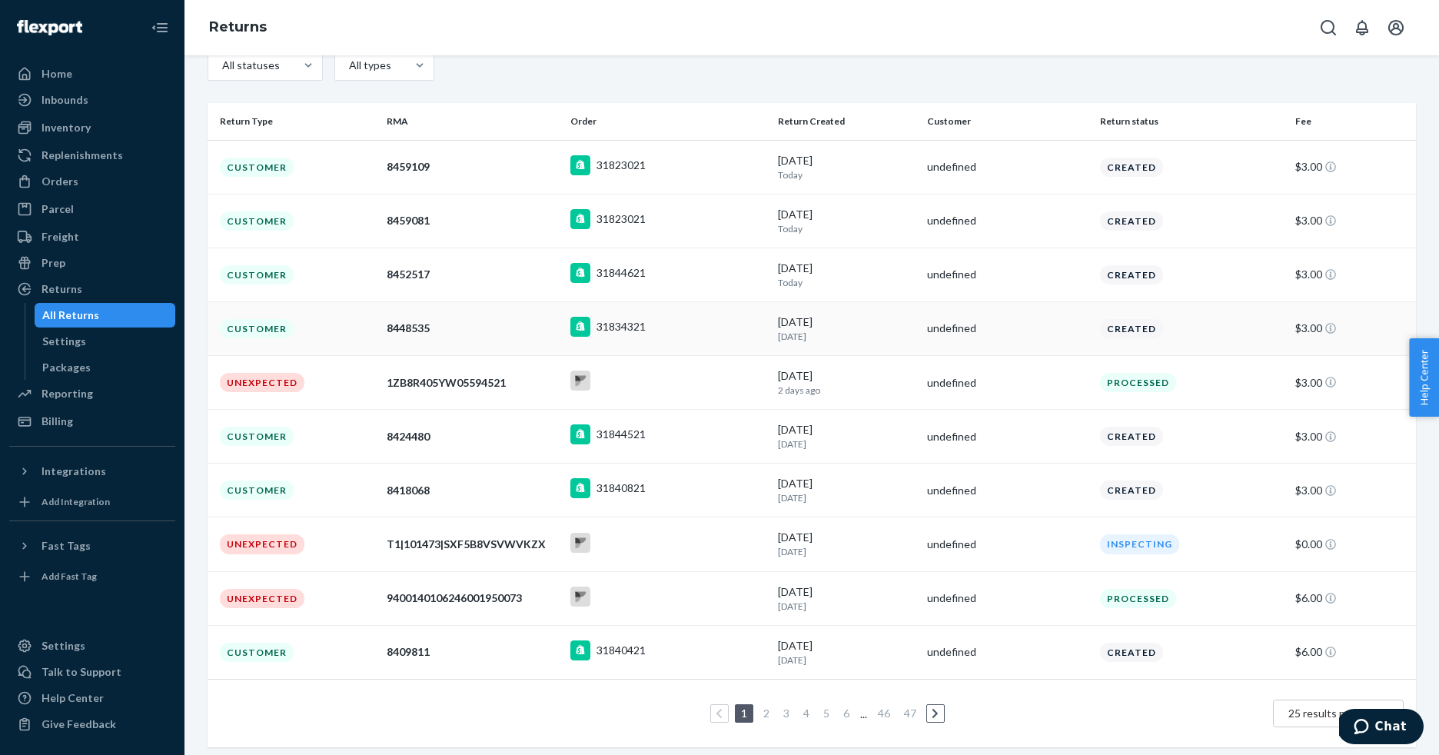
scroll to position [168, 0]
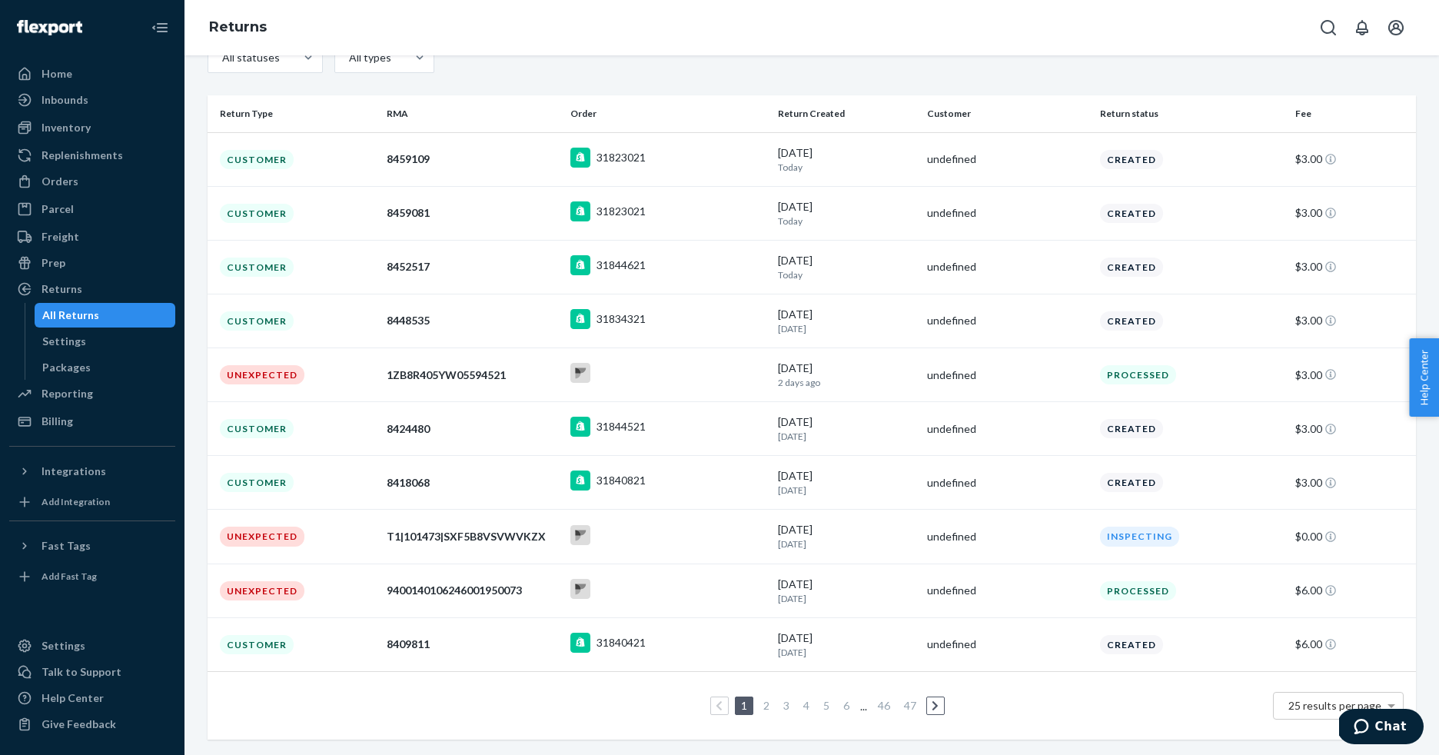
click at [777, 709] on ul "1 2 3 4 5 6 ... 46 47" at bounding box center [812, 706] width 271 height 18
click at [760, 707] on link "2" at bounding box center [766, 705] width 12 height 13
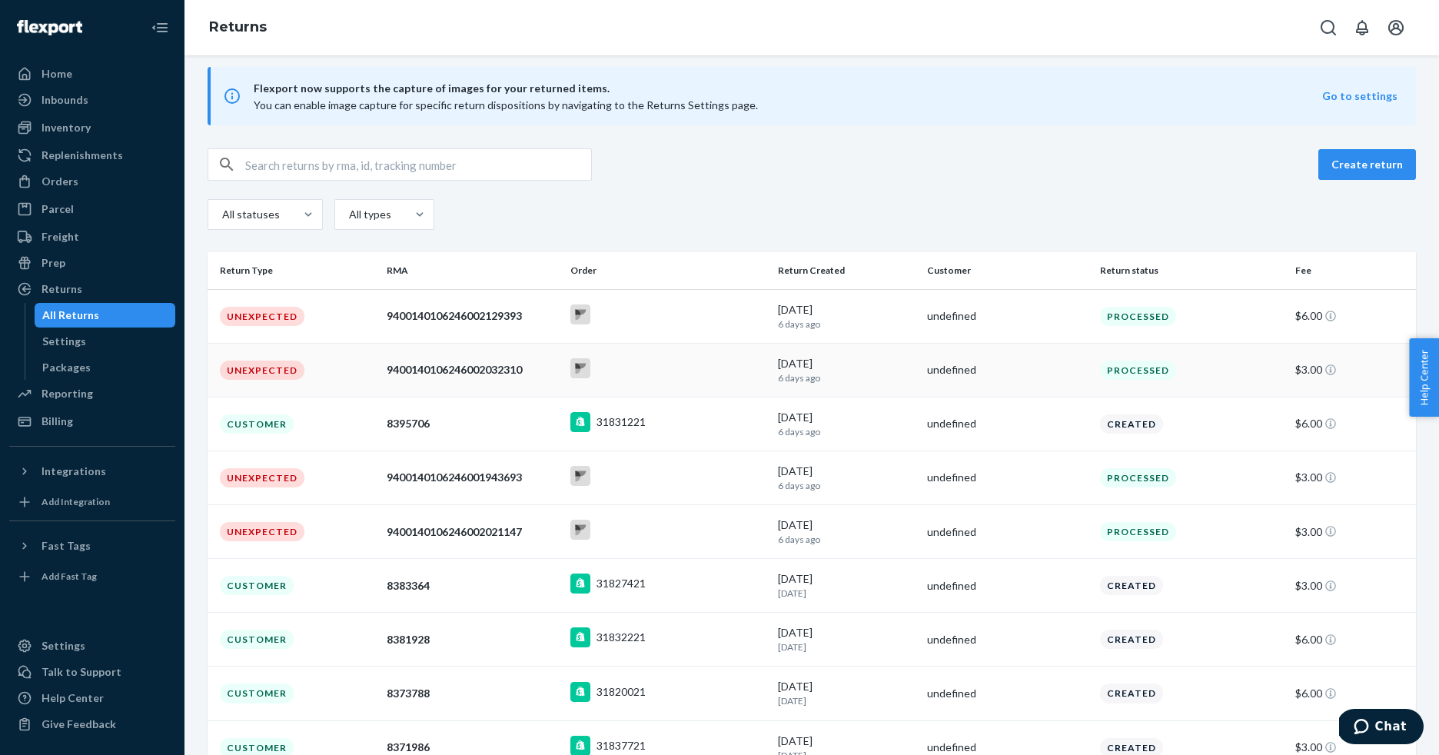
scroll to position [0, 0]
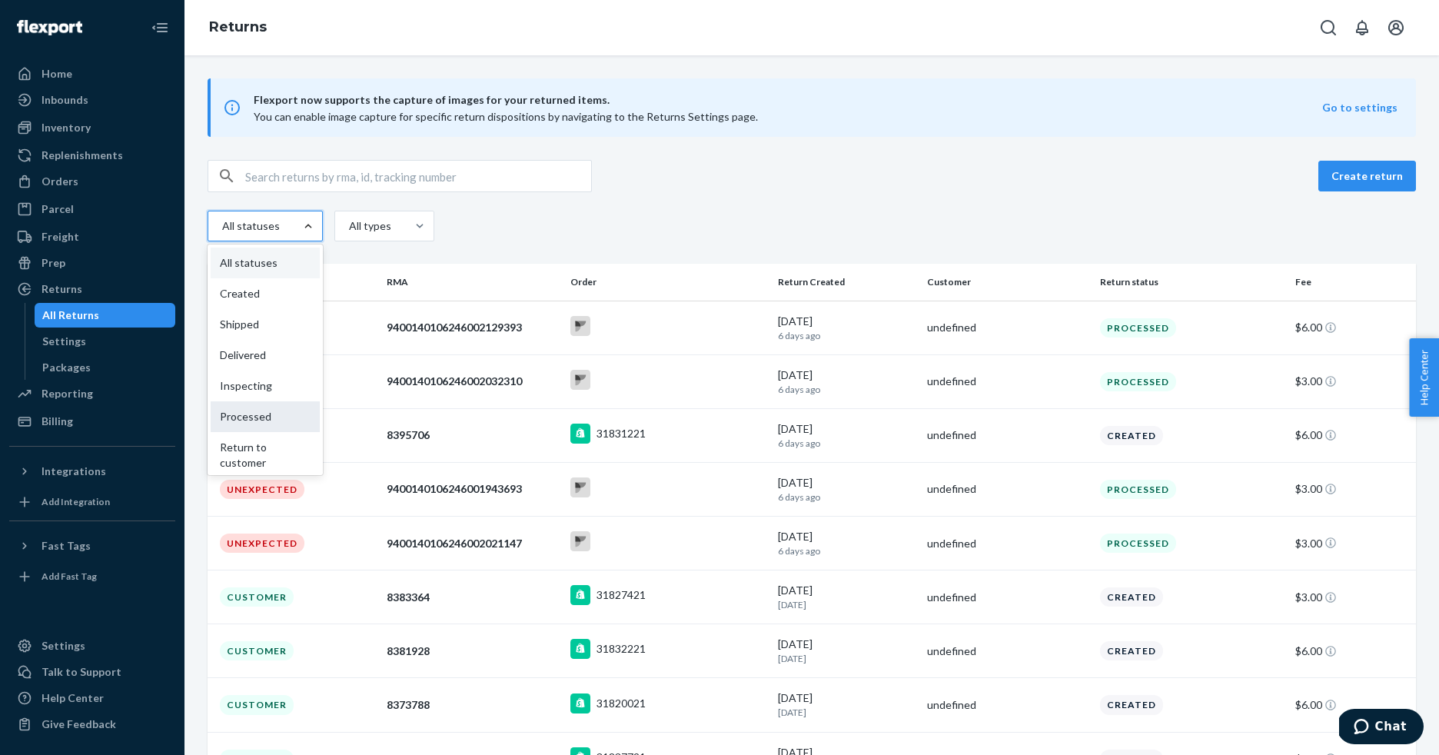
click at [281, 417] on div "Processed" at bounding box center [265, 416] width 109 height 31
click at [203, 226] on input "option Processed focused, 6 of 9. 9 results available. Use Up and Down to choos…" at bounding box center [203, 226] width 0 height 0
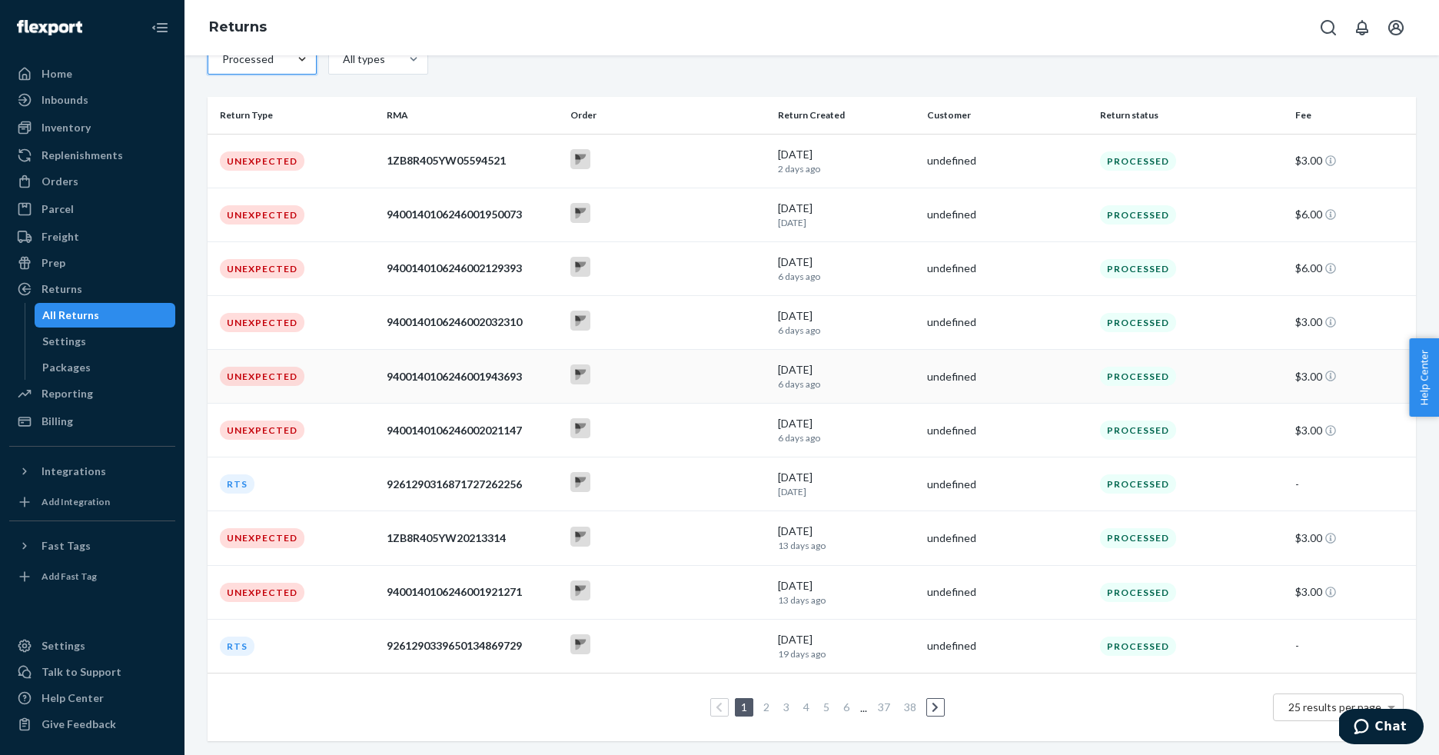
scroll to position [168, 0]
click at [311, 491] on td "RTS" at bounding box center [294, 484] width 173 height 54
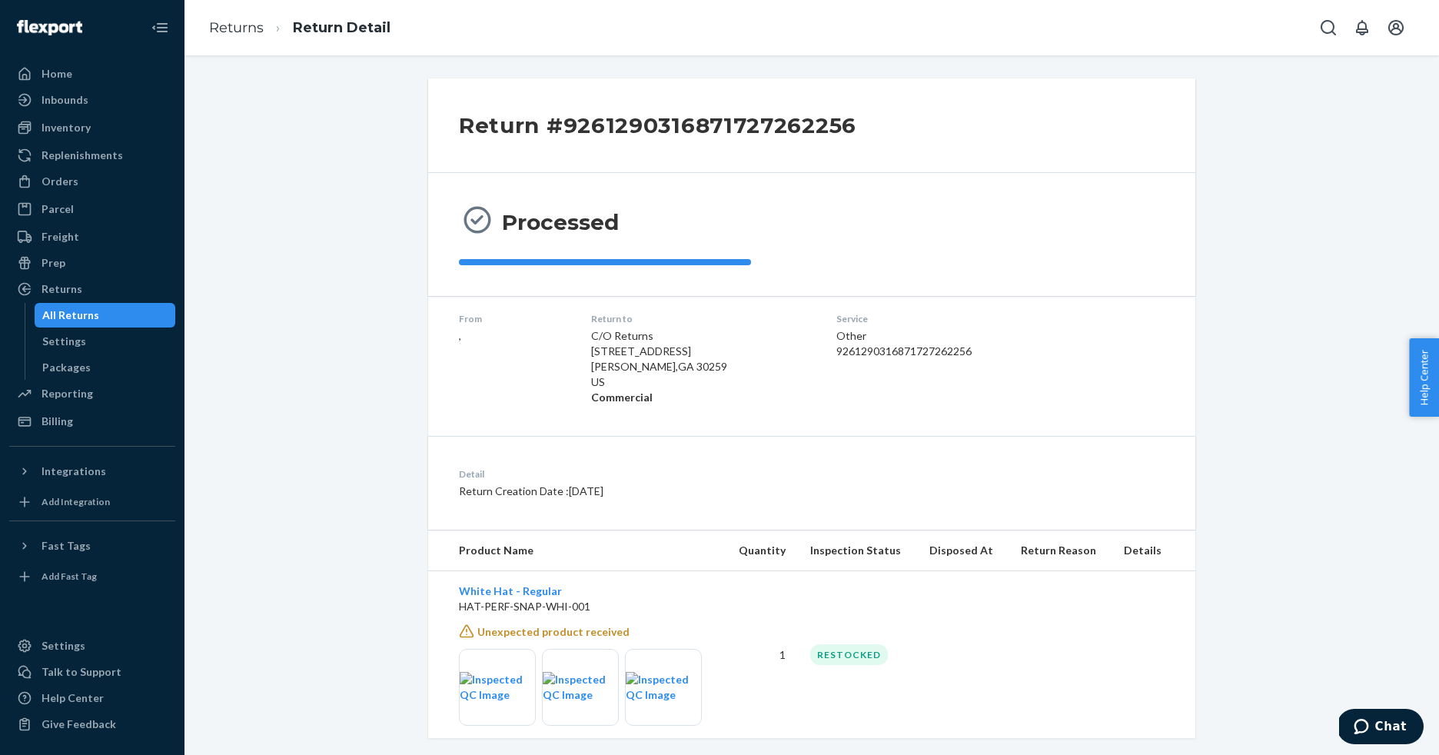
scroll to position [22, 0]
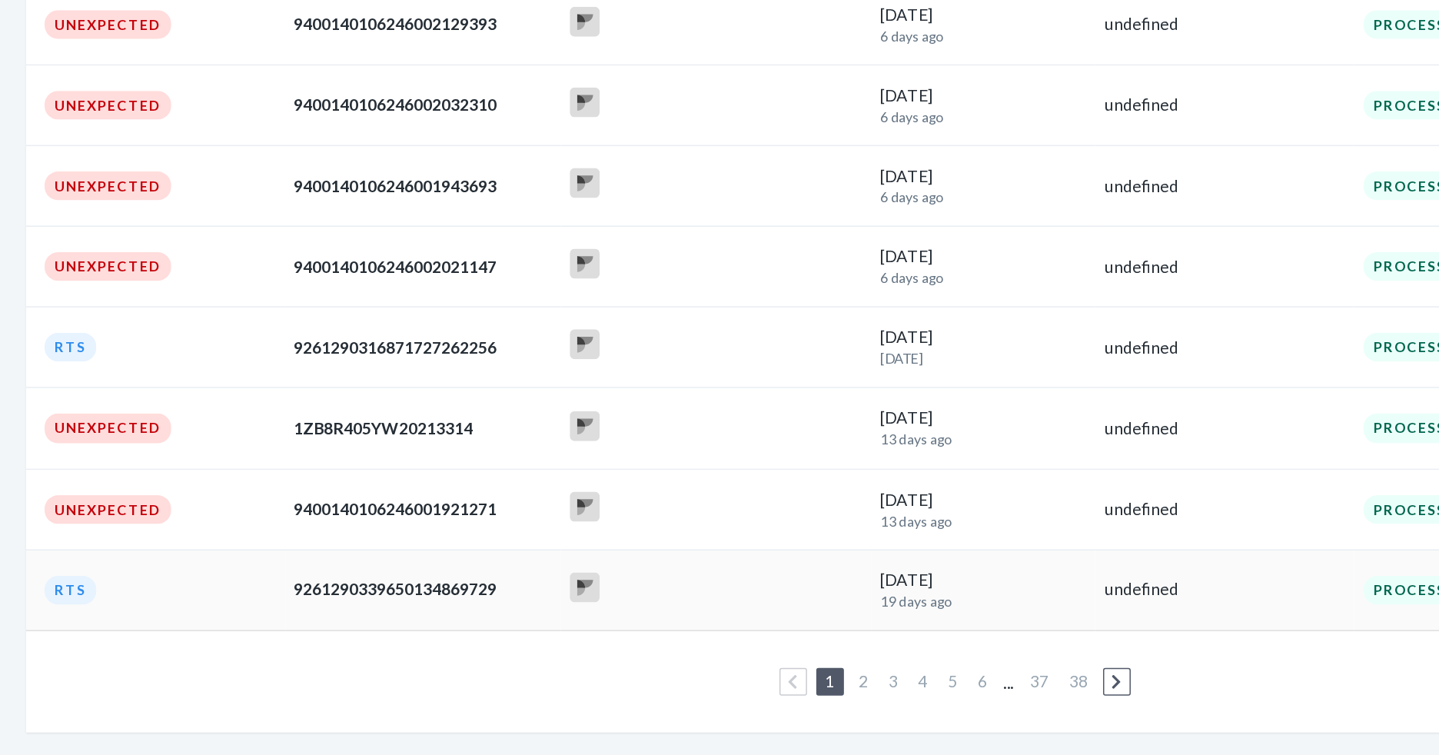
click at [471, 655] on td "9261290339650134869729" at bounding box center [473, 644] width 185 height 54
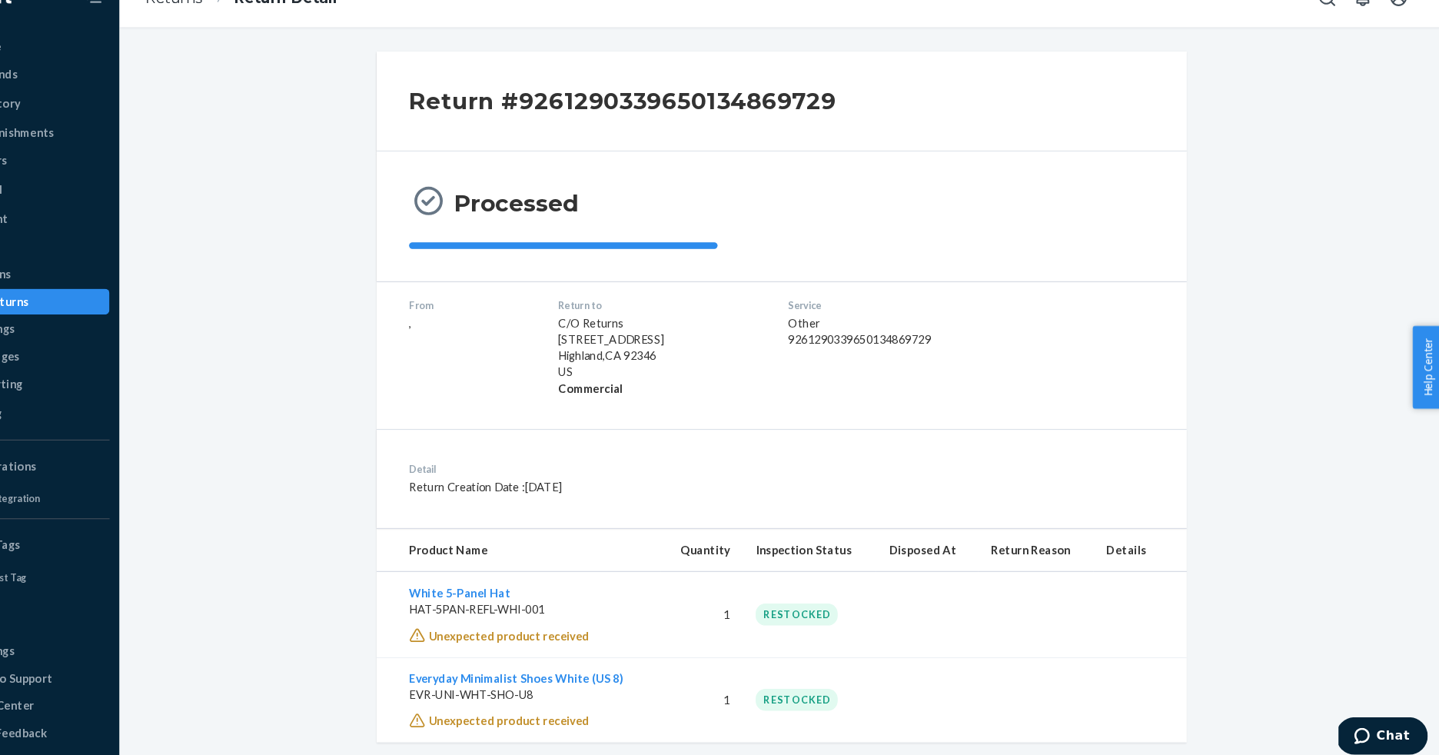
scroll to position [15, 0]
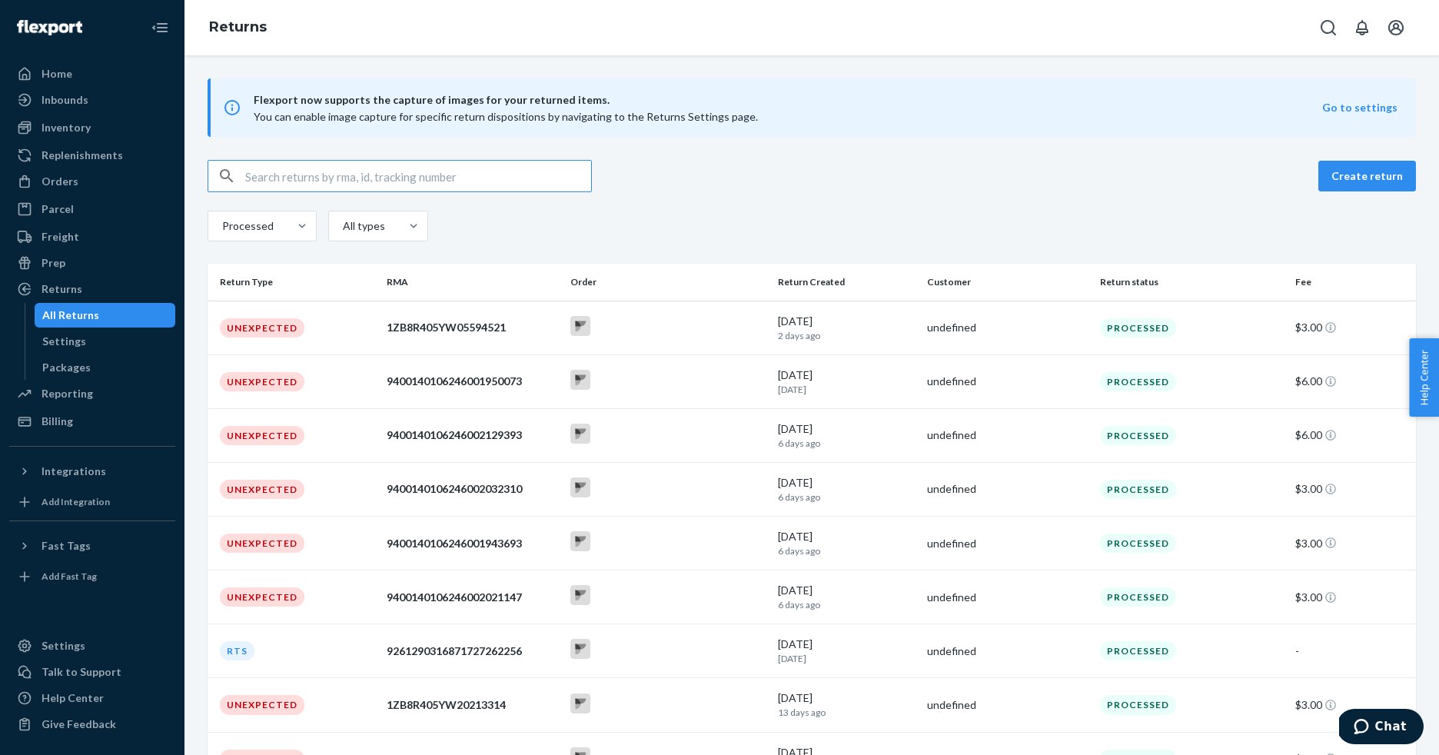
scroll to position [168, 0]
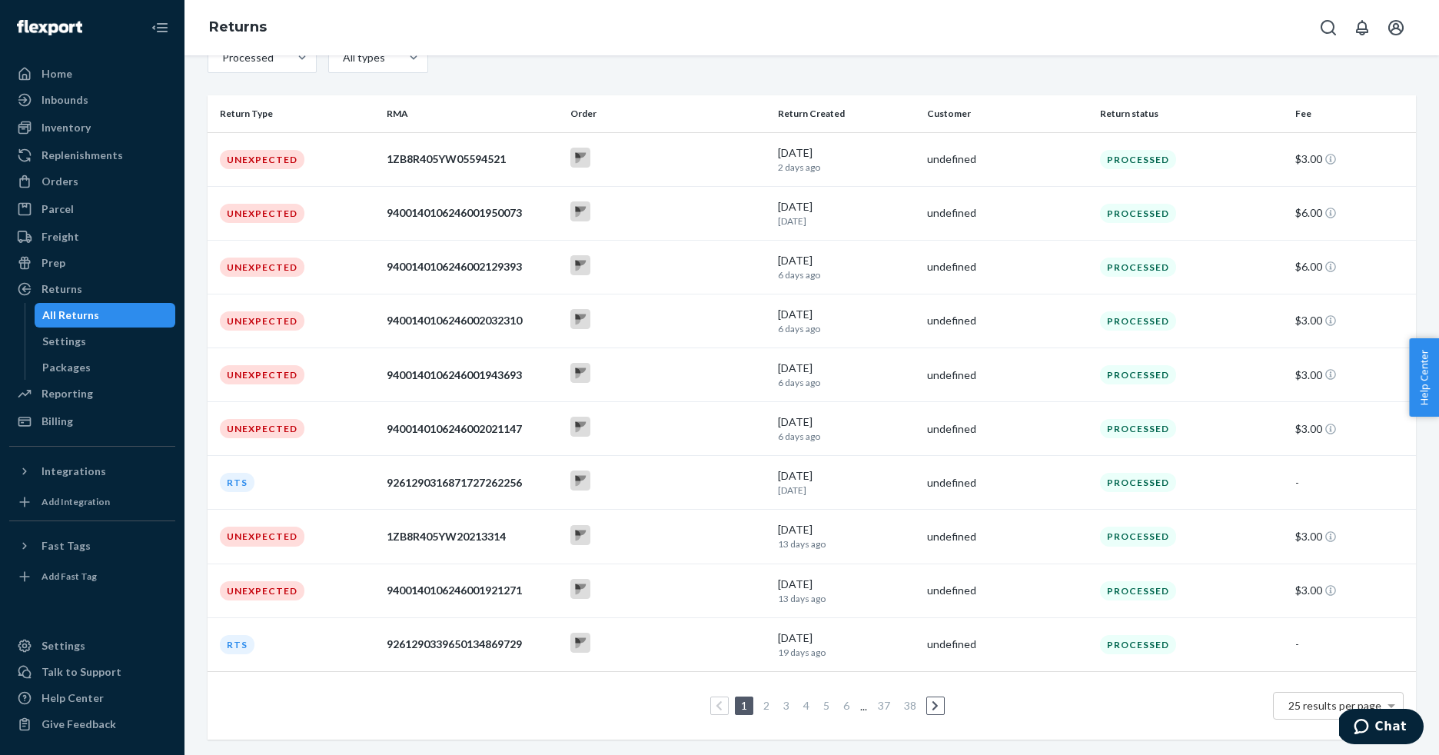
click at [761, 708] on link "2" at bounding box center [766, 705] width 12 height 13
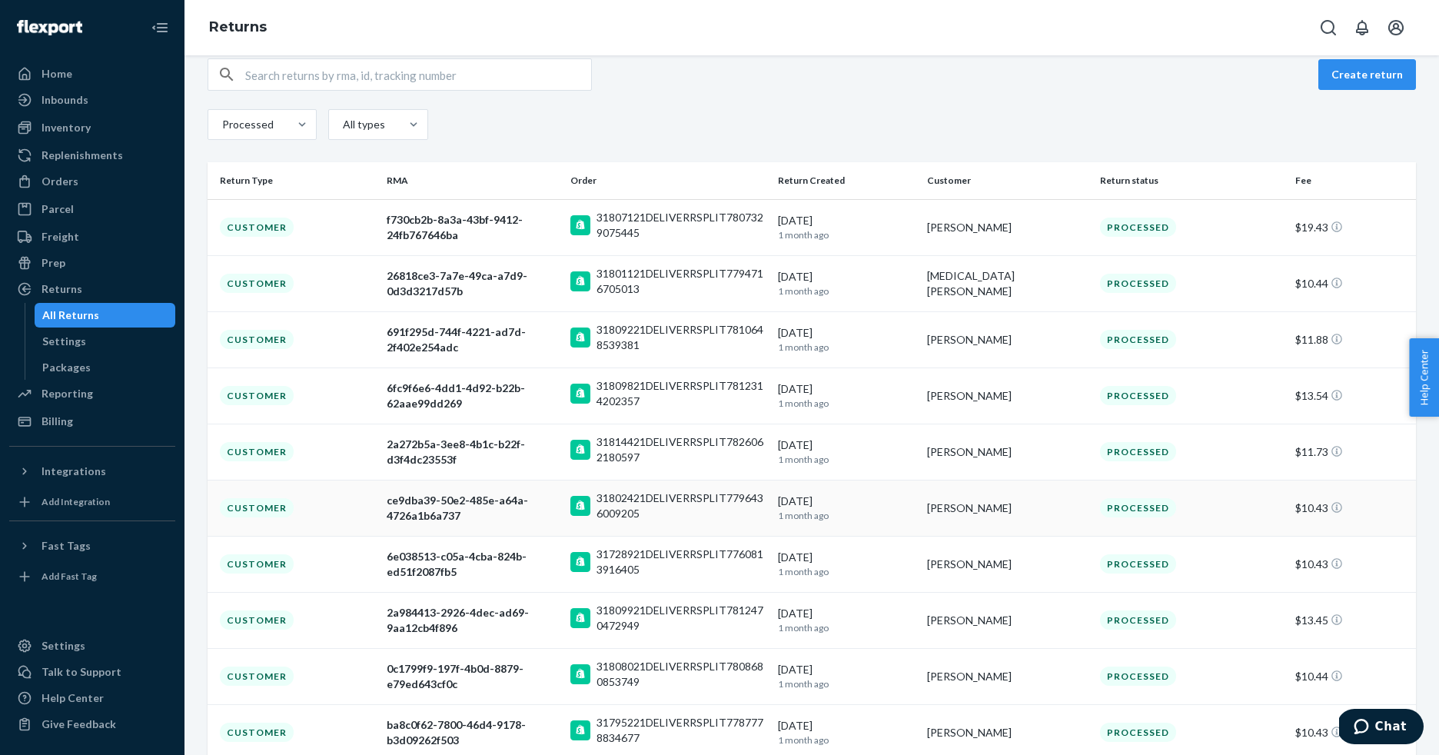
scroll to position [0, 0]
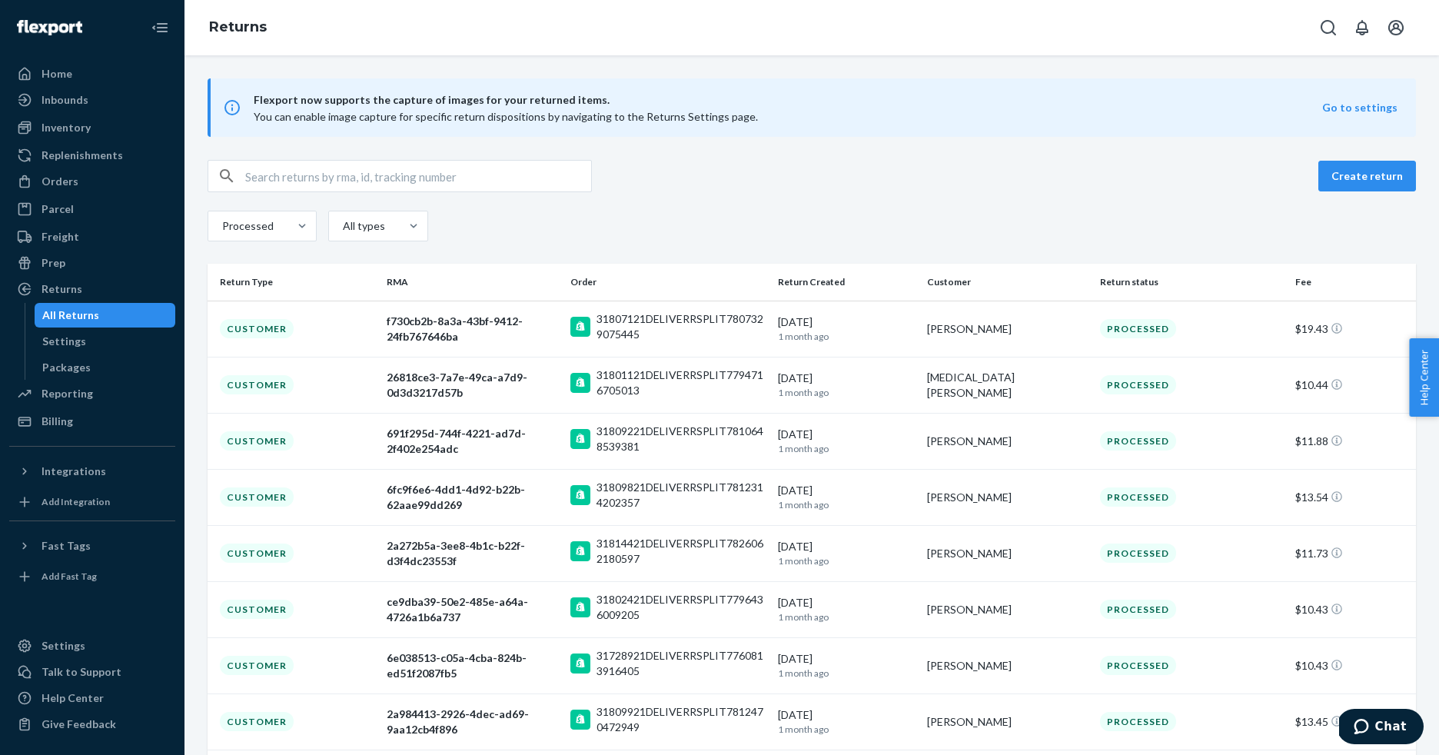
click at [910, 212] on div "Processed All types" at bounding box center [812, 228] width 1209 height 35
